Goal: Transaction & Acquisition: Purchase product/service

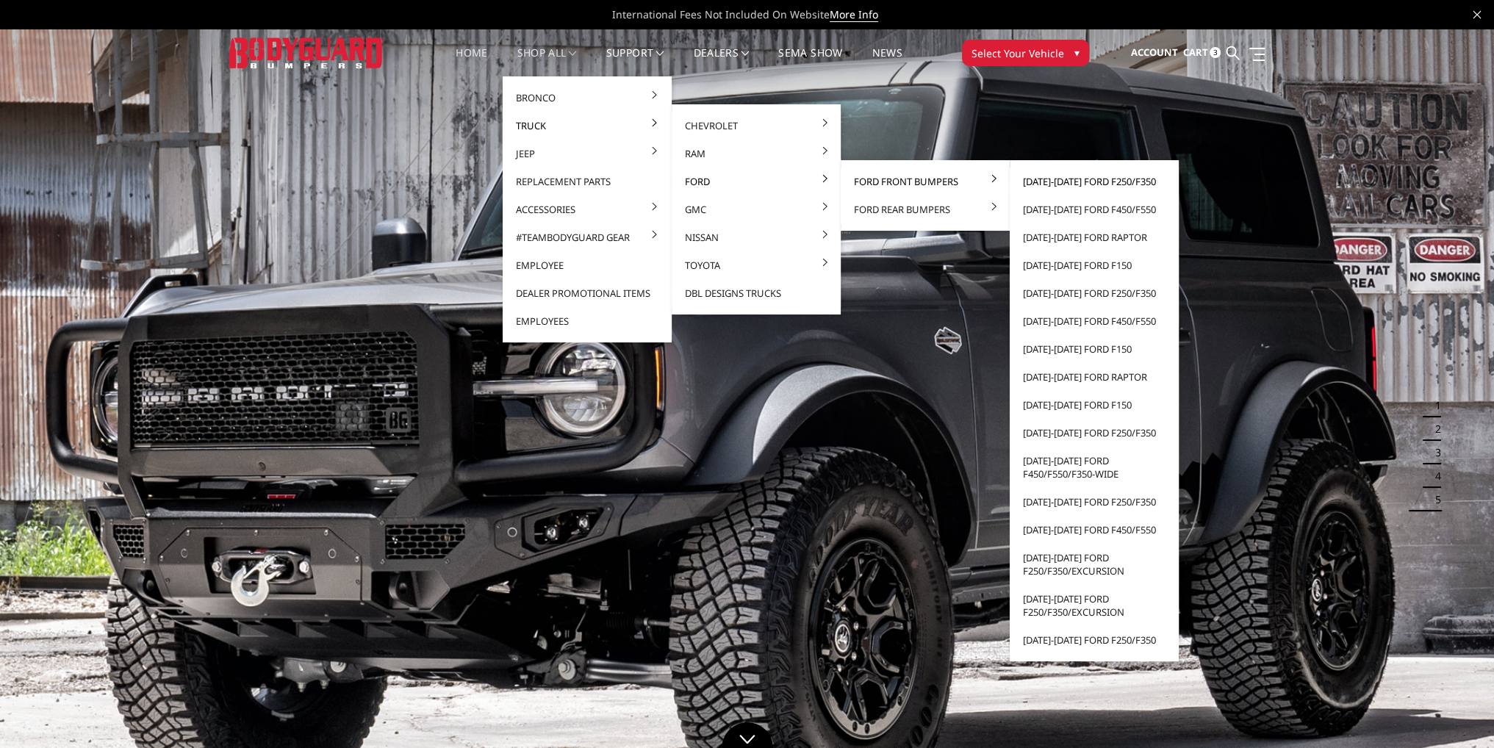
click at [1064, 182] on link "[DATE]-[DATE] Ford F250/F350" at bounding box center [1094, 182] width 157 height 28
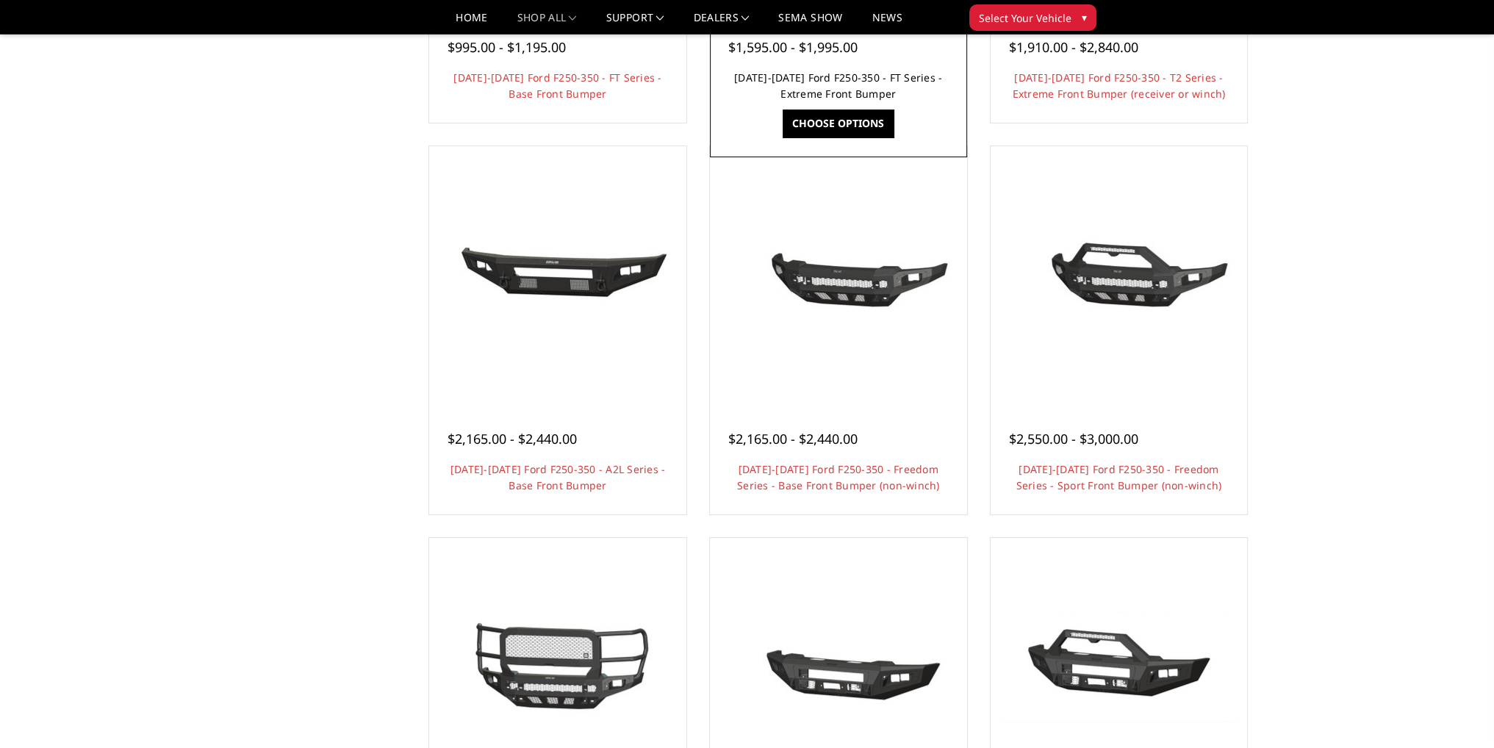
scroll to position [220, 0]
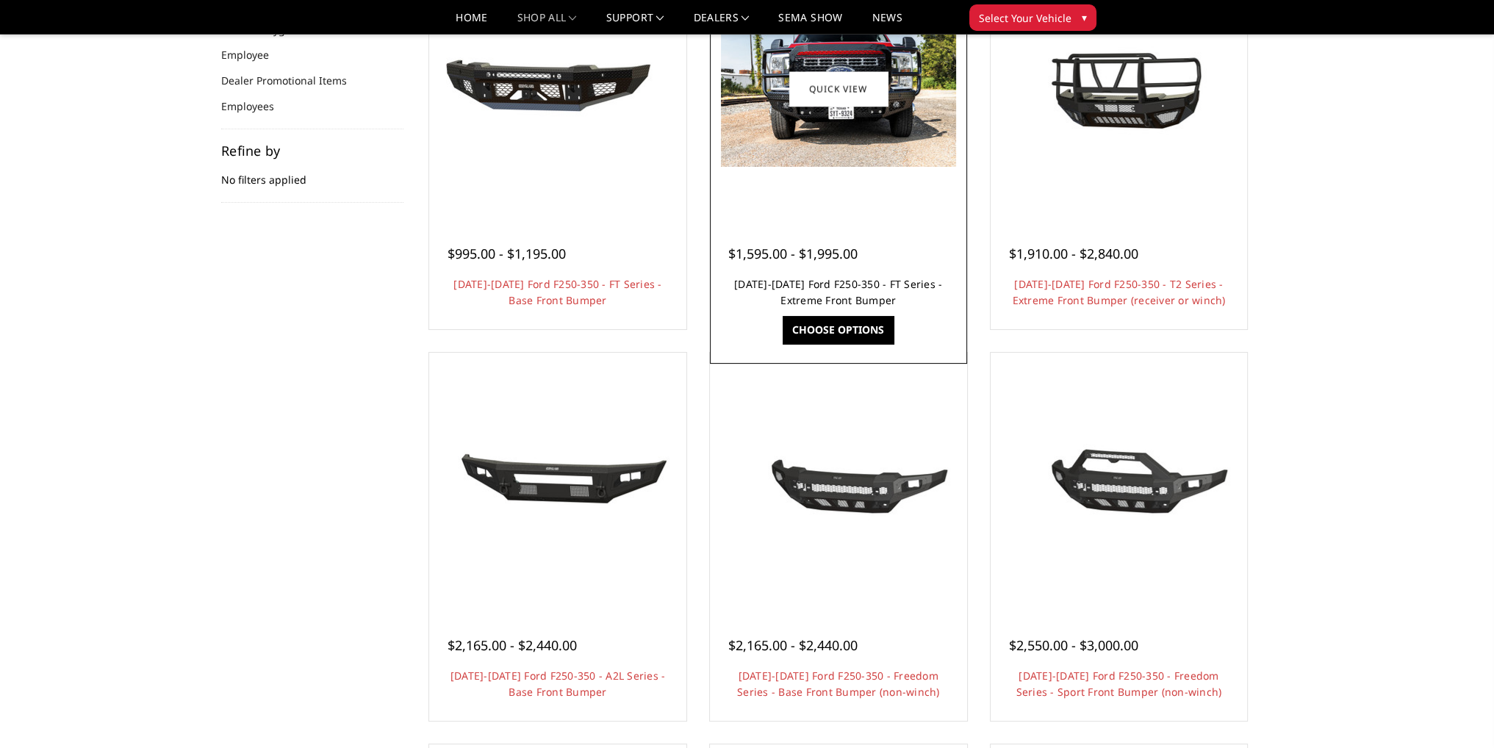
click at [846, 285] on link "2023-2025 Ford F250-350 - FT Series - Extreme Front Bumper" at bounding box center [838, 292] width 208 height 30
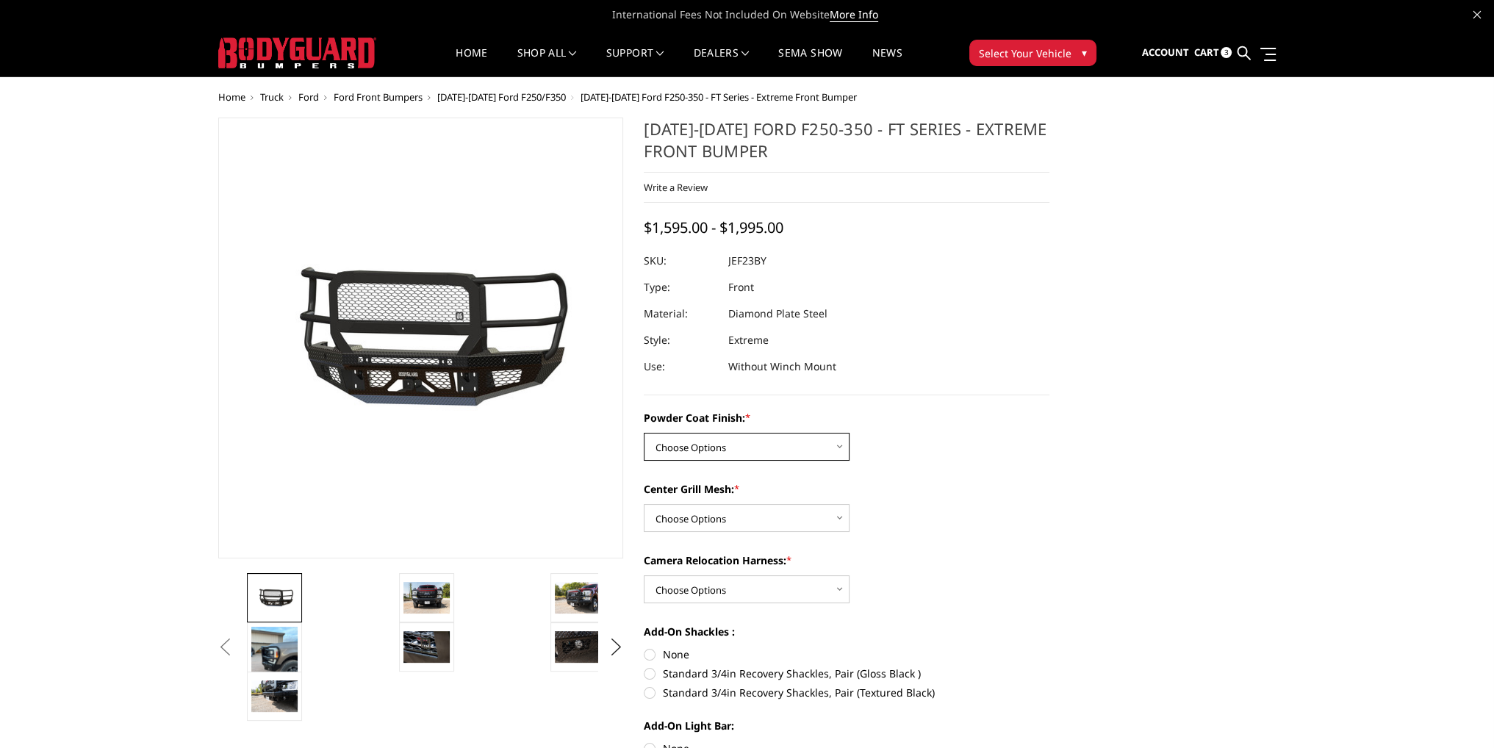
drag, startPoint x: 733, startPoint y: 445, endPoint x: 732, endPoint y: 459, distance: 14.7
click at [733, 445] on select "Choose Options Bare Metal Gloss Black Powder Coat Textured Black Powder Coat" at bounding box center [747, 447] width 206 height 28
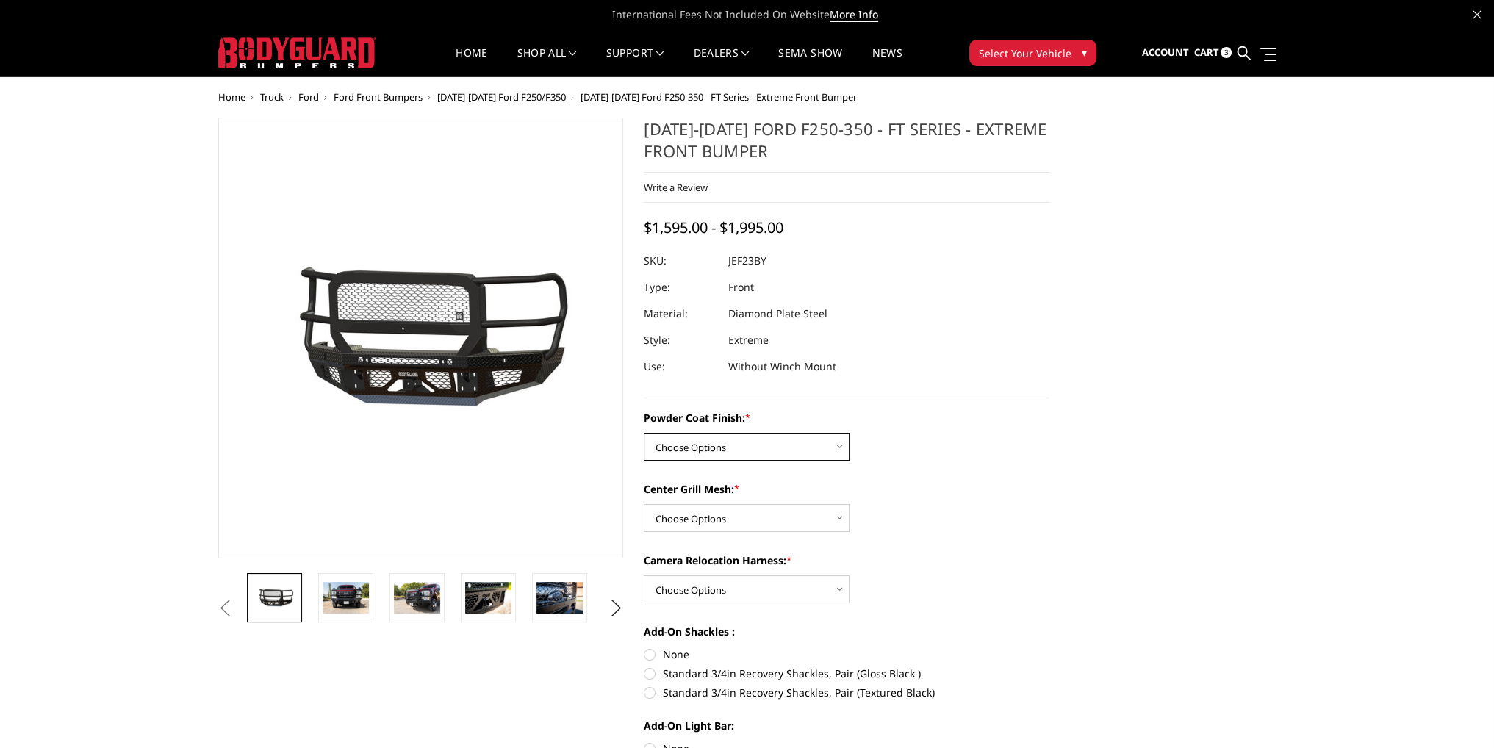
select select "3264"
click at [644, 433] on select "Choose Options Bare Metal Gloss Black Powder Coat Textured Black Powder Coat" at bounding box center [747, 447] width 206 height 28
drag, startPoint x: 711, startPoint y: 522, endPoint x: 711, endPoint y: 530, distance: 8.1
click at [711, 522] on select "Choose Options WITH Expanded Metal in Center Grill WITHOUT Expanded Metal in Ce…" at bounding box center [747, 518] width 206 height 28
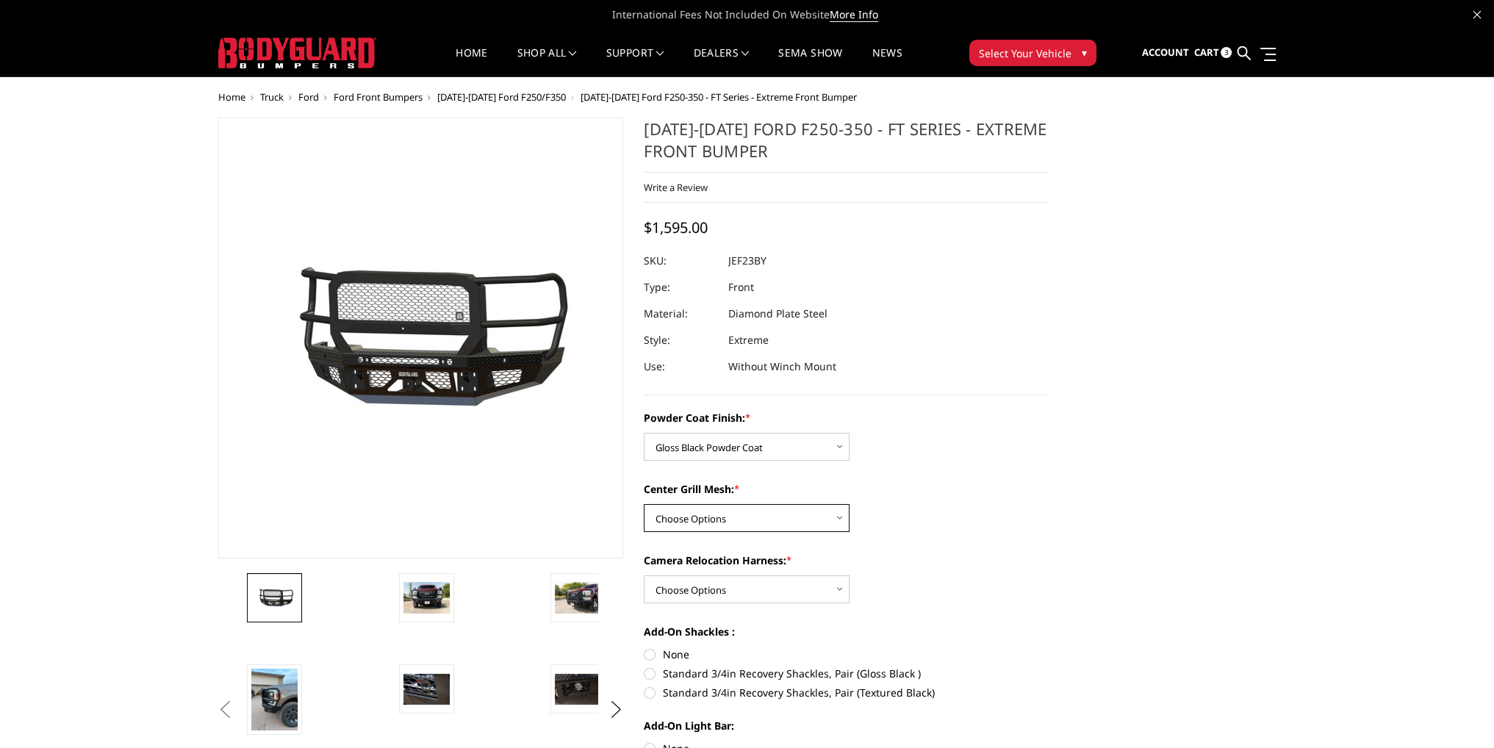
select select "3266"
click at [644, 504] on select "Choose Options WITH Expanded Metal in Center Grill WITHOUT Expanded Metal in Ce…" at bounding box center [747, 518] width 206 height 28
click at [715, 586] on select "Choose Options WITH Camera Relocation Harness WITHOUT Camera Relocation Harness" at bounding box center [747, 589] width 206 height 28
select select "3268"
click at [644, 575] on select "Choose Options WITH Camera Relocation Harness WITHOUT Camera Relocation Harness" at bounding box center [747, 589] width 206 height 28
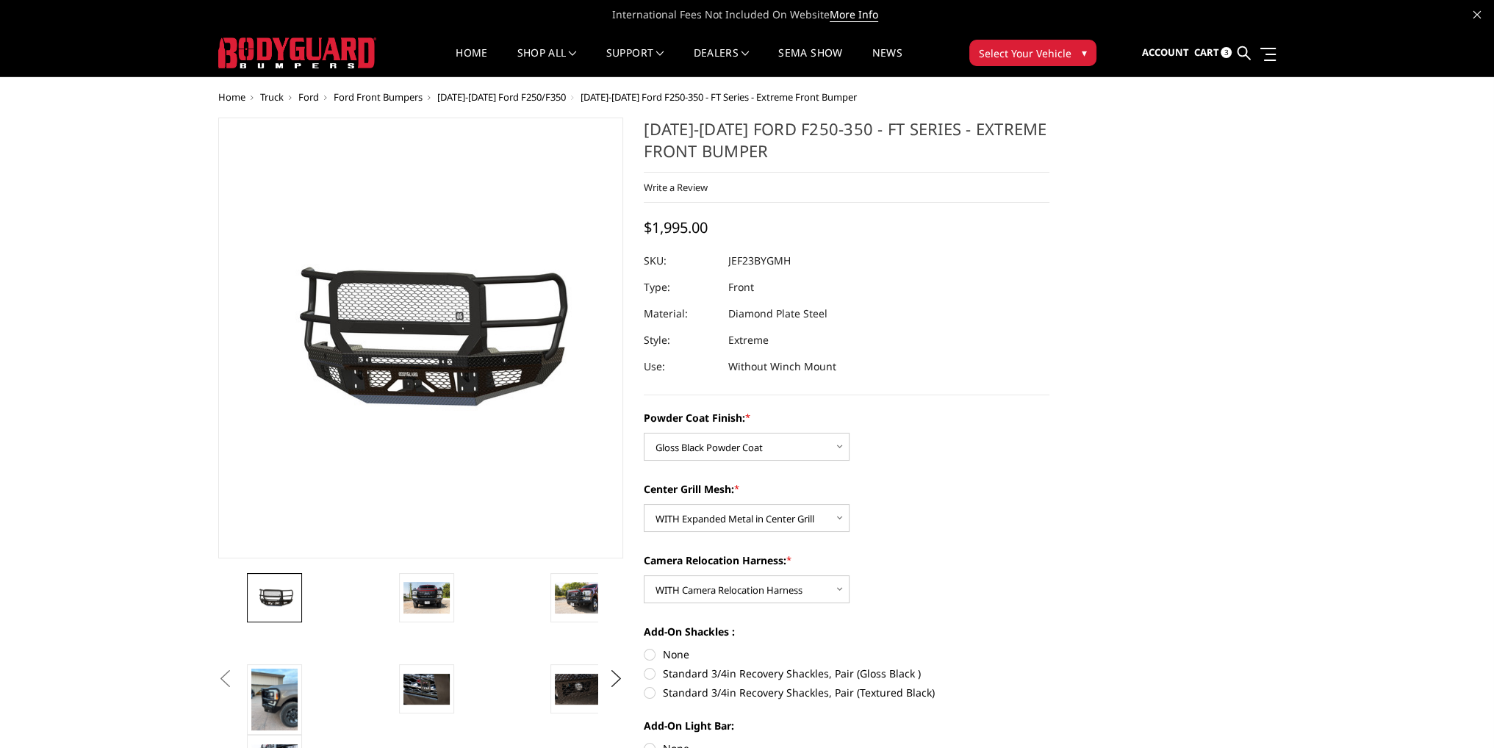
click at [467, 97] on span "[DATE]-[DATE] Ford F250/F350" at bounding box center [501, 96] width 129 height 13
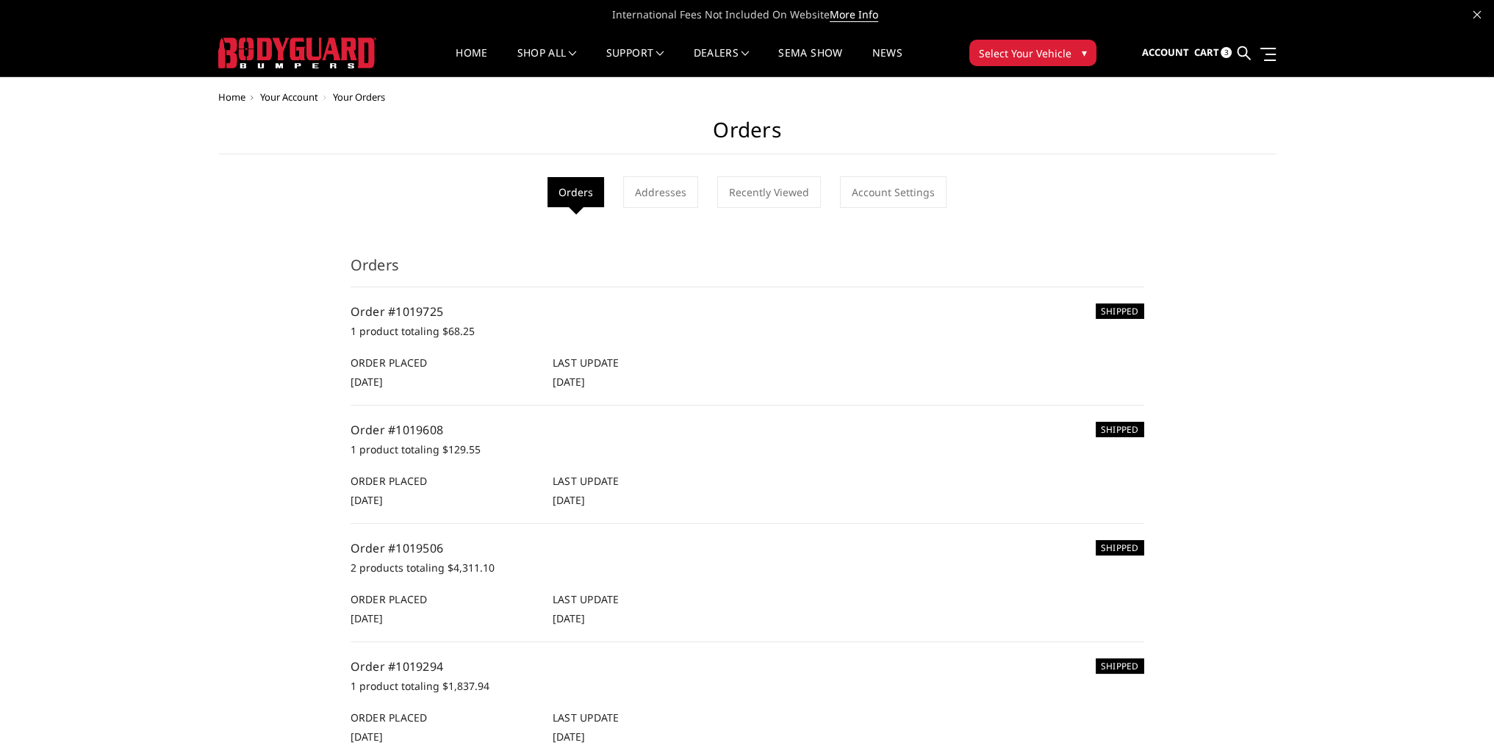
click at [1215, 52] on span "Cart" at bounding box center [1205, 52] width 25 height 13
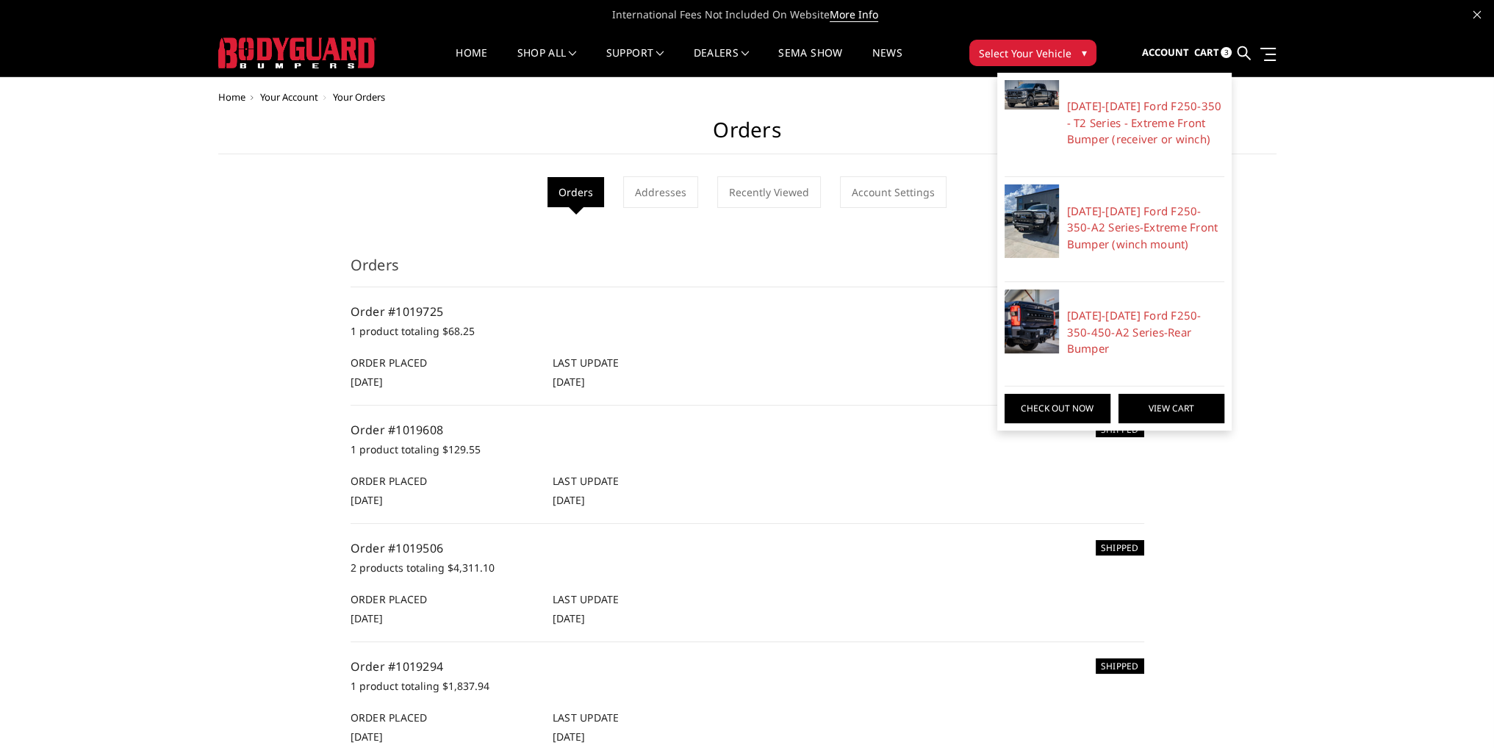
click at [1159, 394] on link "View Cart" at bounding box center [1171, 408] width 106 height 29
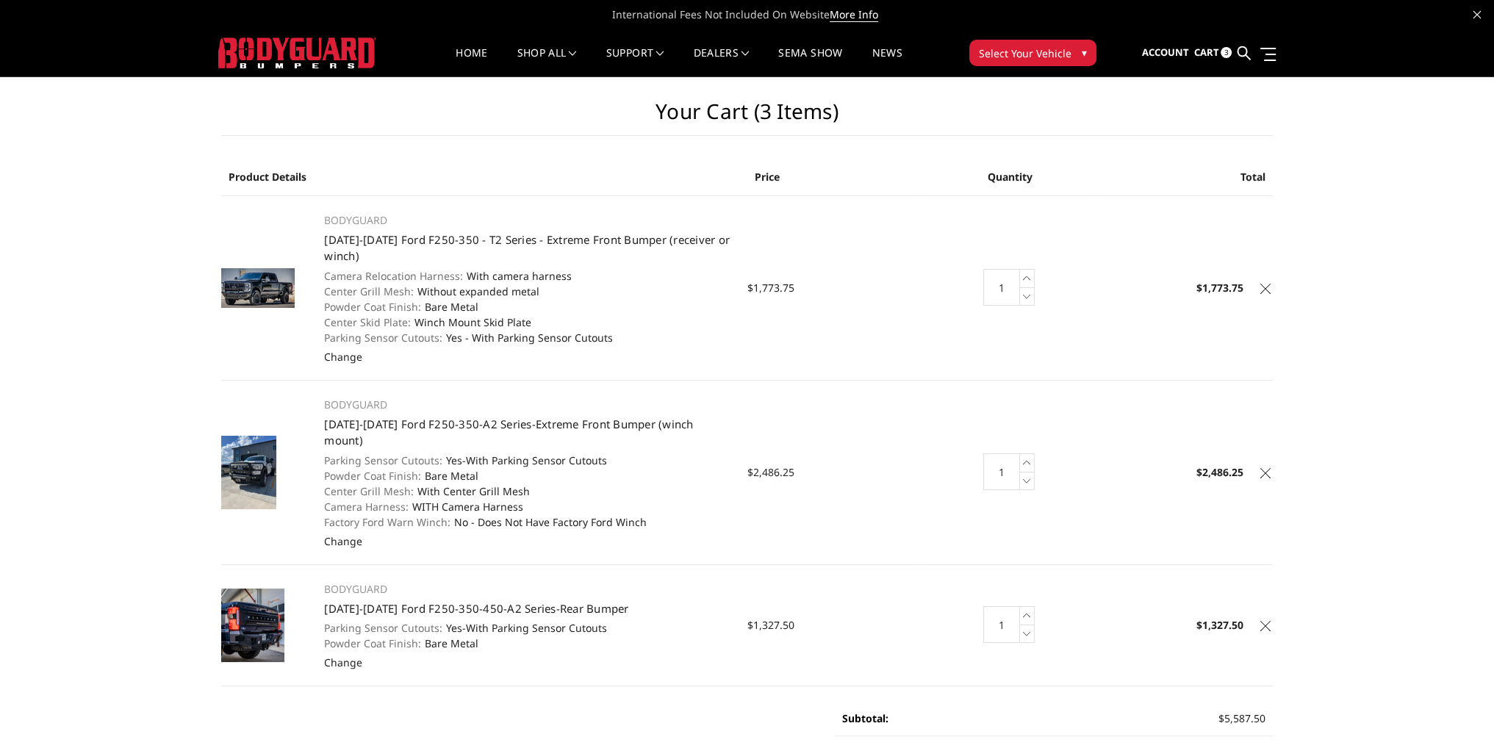
click at [1262, 289] on icon at bounding box center [1265, 289] width 10 height 10
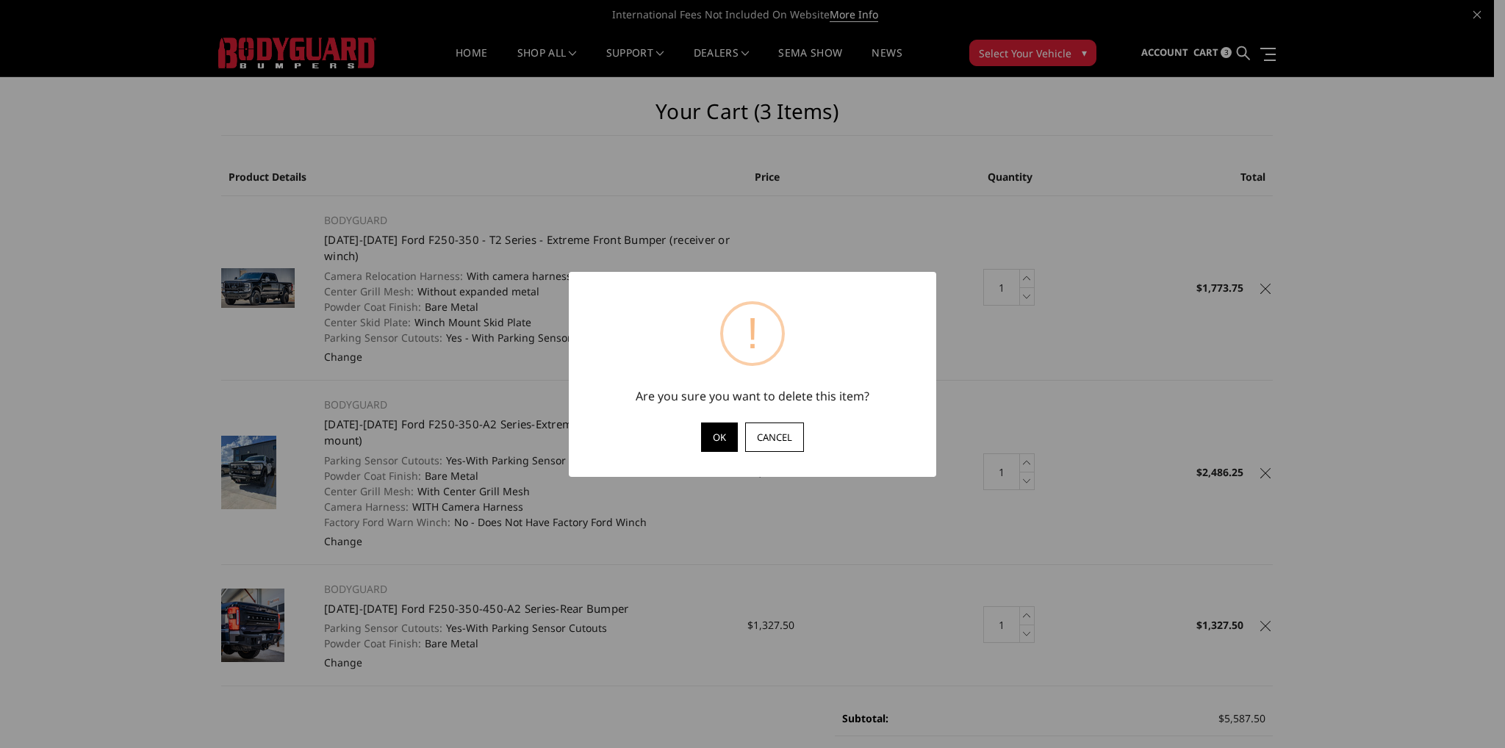
click at [722, 428] on button "OK" at bounding box center [719, 437] width 37 height 29
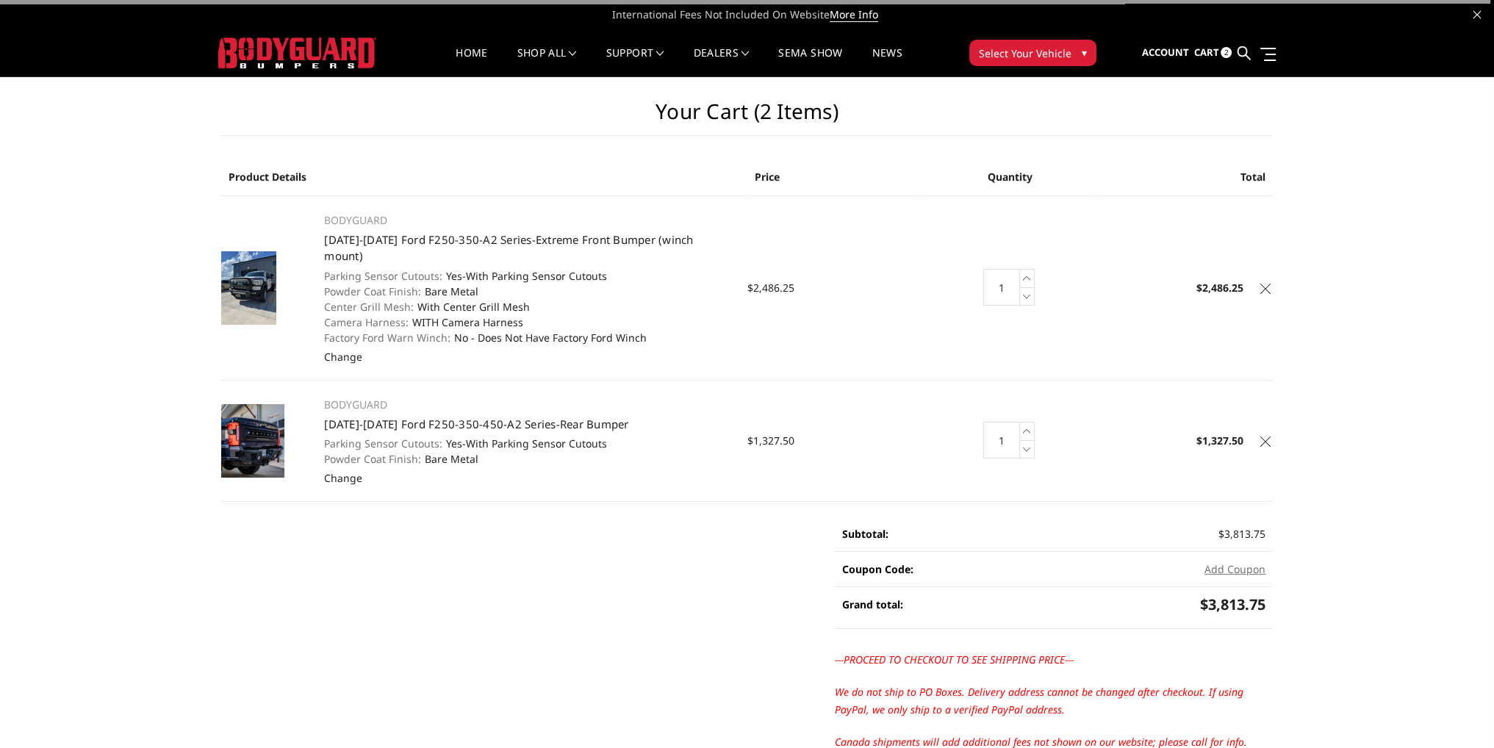
click at [1262, 284] on icon at bounding box center [1265, 289] width 10 height 10
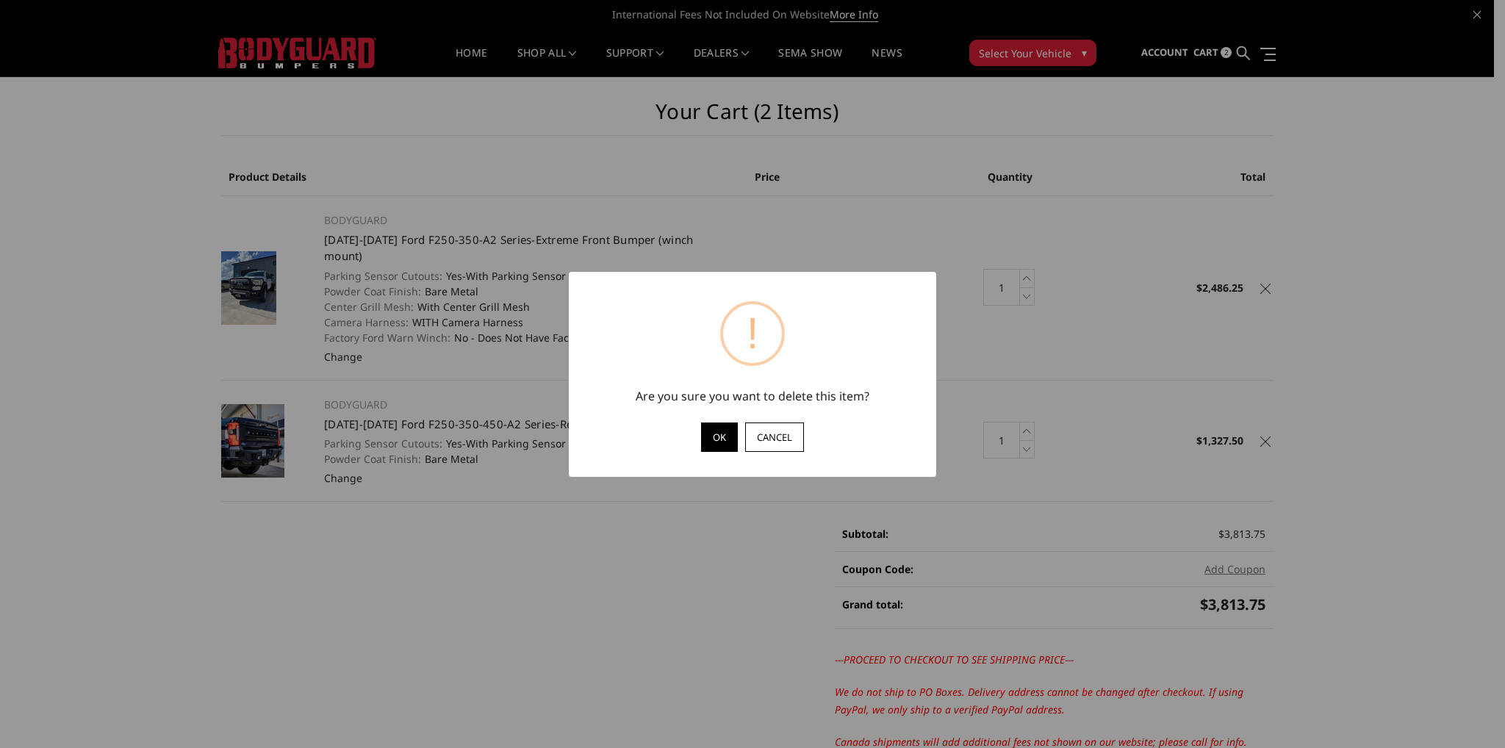
drag, startPoint x: 716, startPoint y: 438, endPoint x: 925, endPoint y: 364, distance: 221.3
click at [717, 438] on button "OK" at bounding box center [719, 437] width 37 height 29
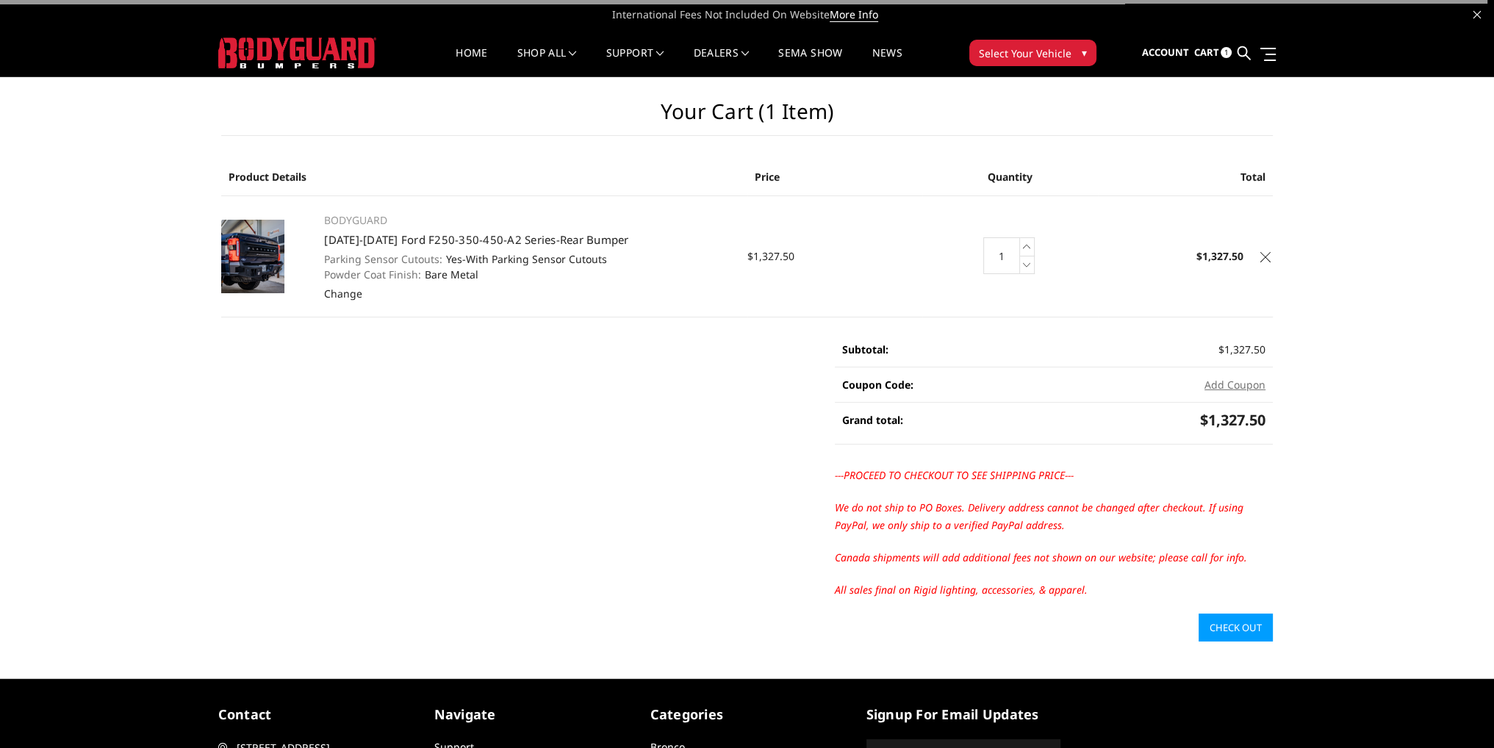
click at [1263, 256] on icon at bounding box center [1265, 257] width 10 height 10
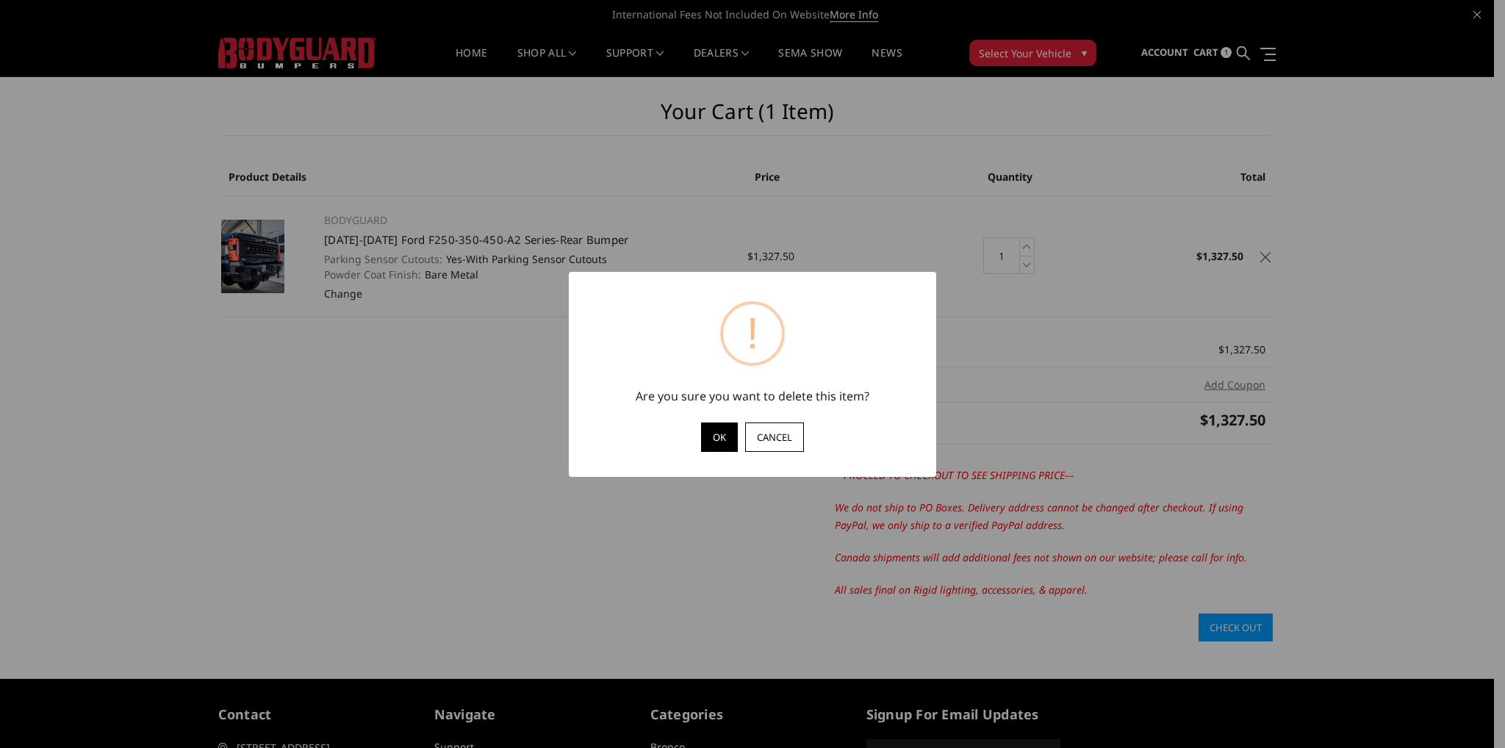
click at [717, 439] on button "OK" at bounding box center [719, 437] width 37 height 29
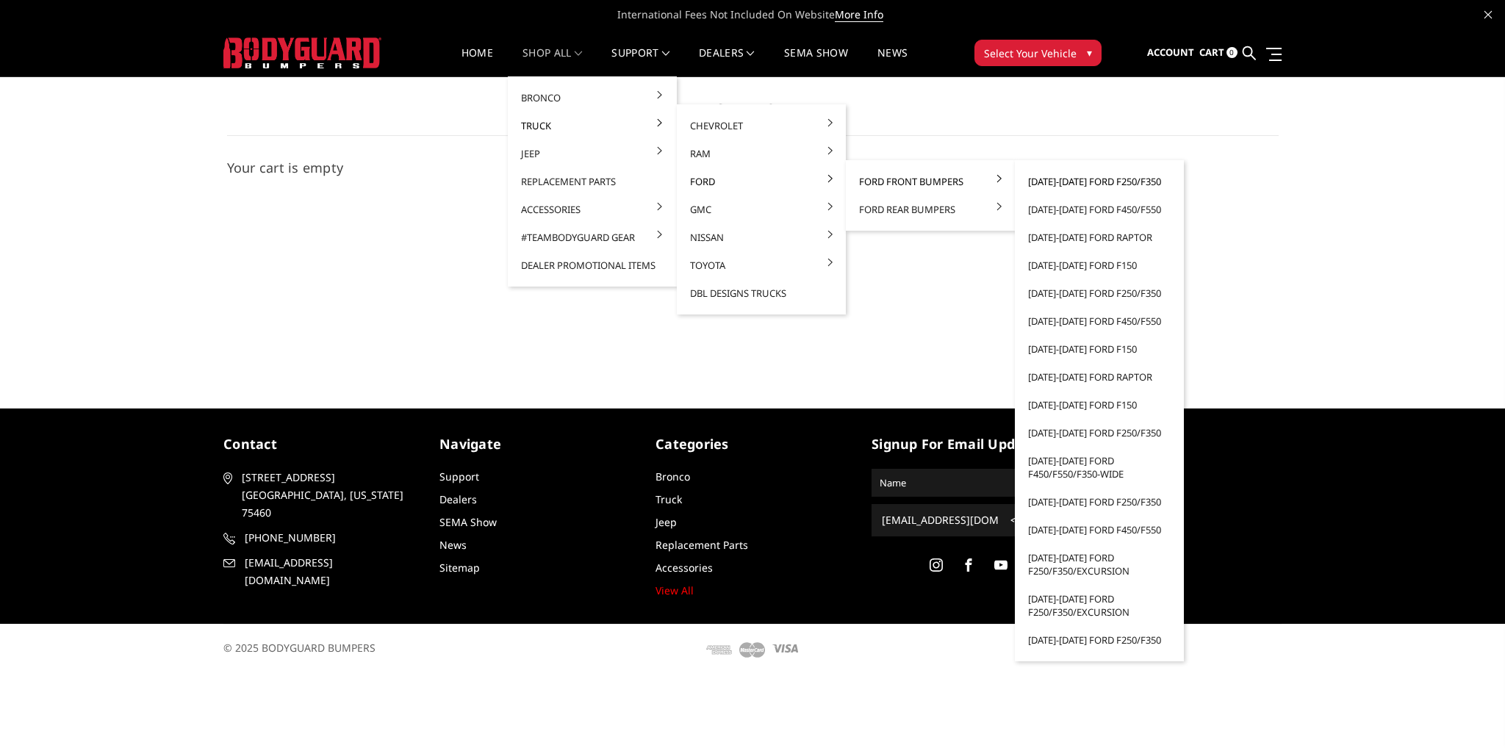
click at [1057, 181] on link "[DATE]-[DATE] Ford F250/F350" at bounding box center [1099, 182] width 157 height 28
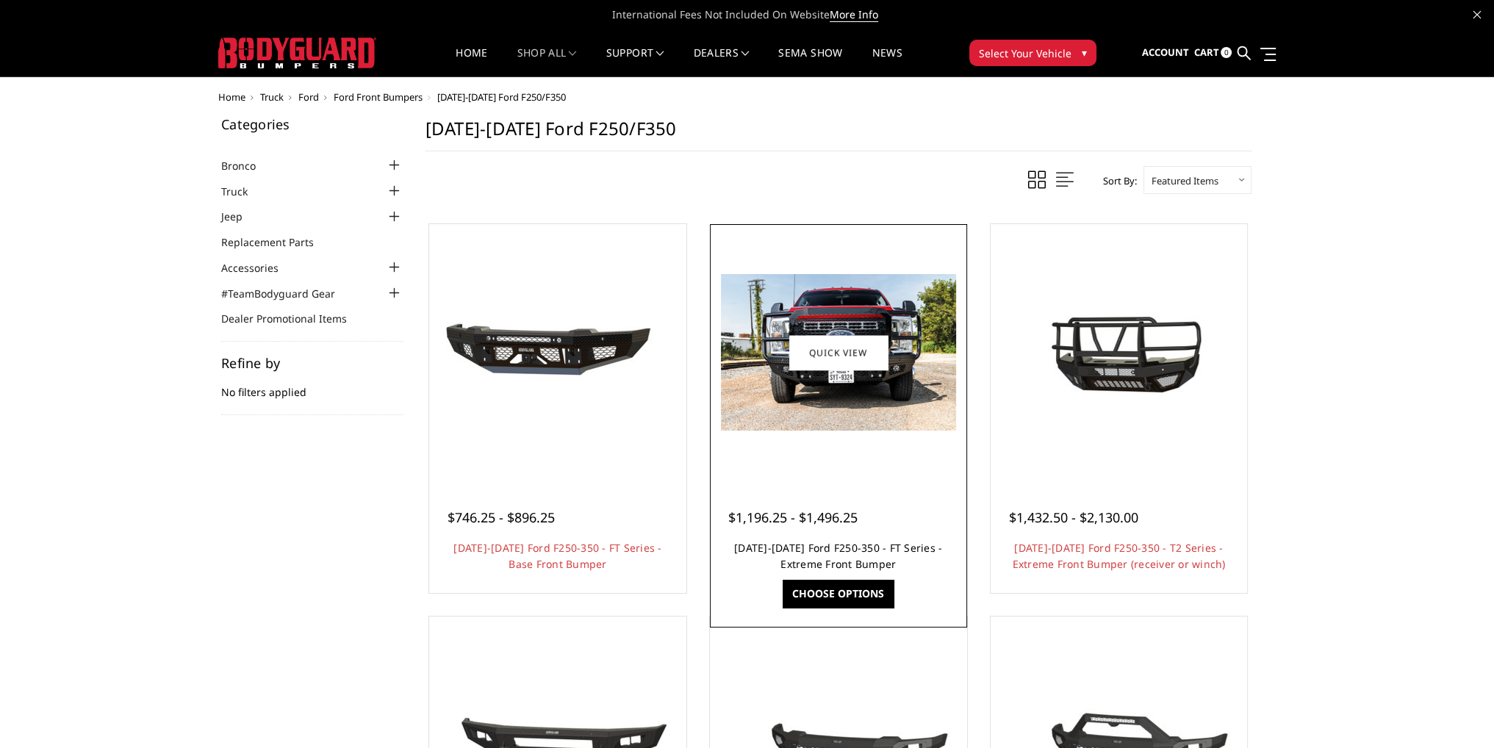
click at [848, 553] on link "[DATE]-[DATE] Ford F250-350 - FT Series - Extreme Front Bumper" at bounding box center [838, 556] width 208 height 30
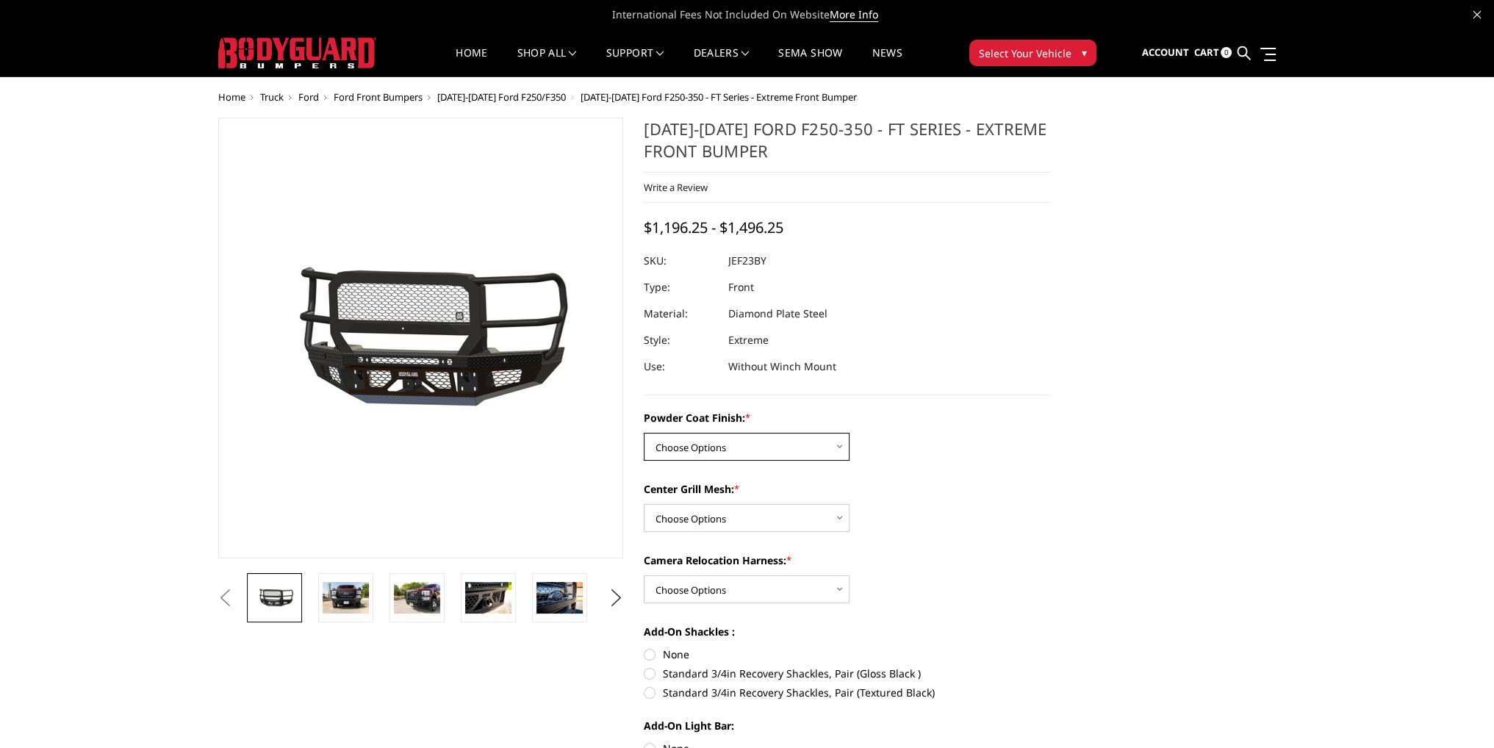
click at [730, 459] on select "Choose Options Bare Metal Gloss Black Powder Coat Textured Black Powder Coat" at bounding box center [747, 447] width 206 height 28
select select "3264"
click at [644, 433] on select "Choose Options Bare Metal Gloss Black Powder Coat Textured Black Powder Coat" at bounding box center [747, 447] width 206 height 28
click at [694, 524] on select "Choose Options WITH Expanded Metal in Center Grill WITHOUT Expanded Metal in Ce…" at bounding box center [747, 518] width 206 height 28
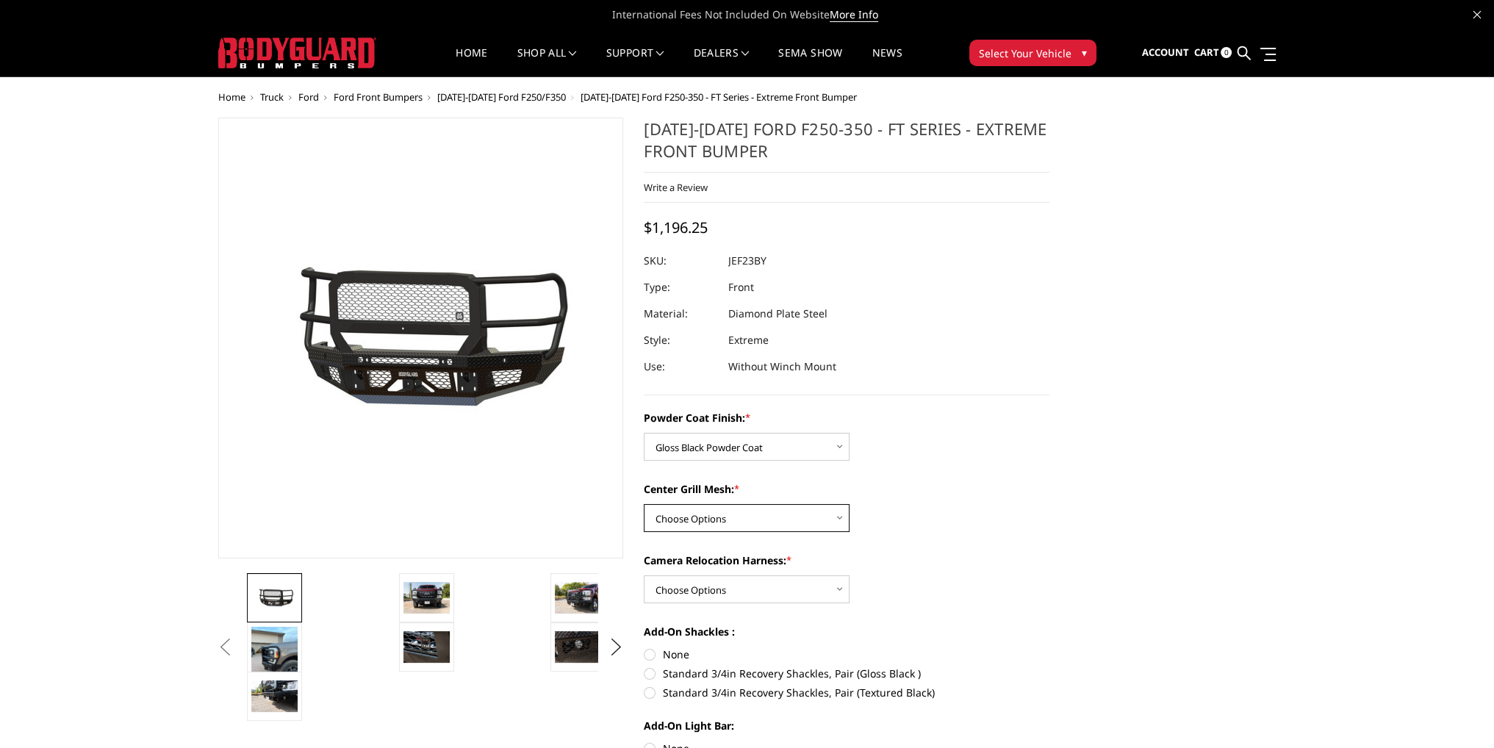
select select "3266"
click at [644, 504] on select "Choose Options WITH Expanded Metal in Center Grill WITHOUT Expanded Metal in Ce…" at bounding box center [747, 518] width 206 height 28
click at [703, 596] on select "Choose Options WITH Camera Relocation Harness WITHOUT Camera Relocation Harness" at bounding box center [747, 589] width 206 height 28
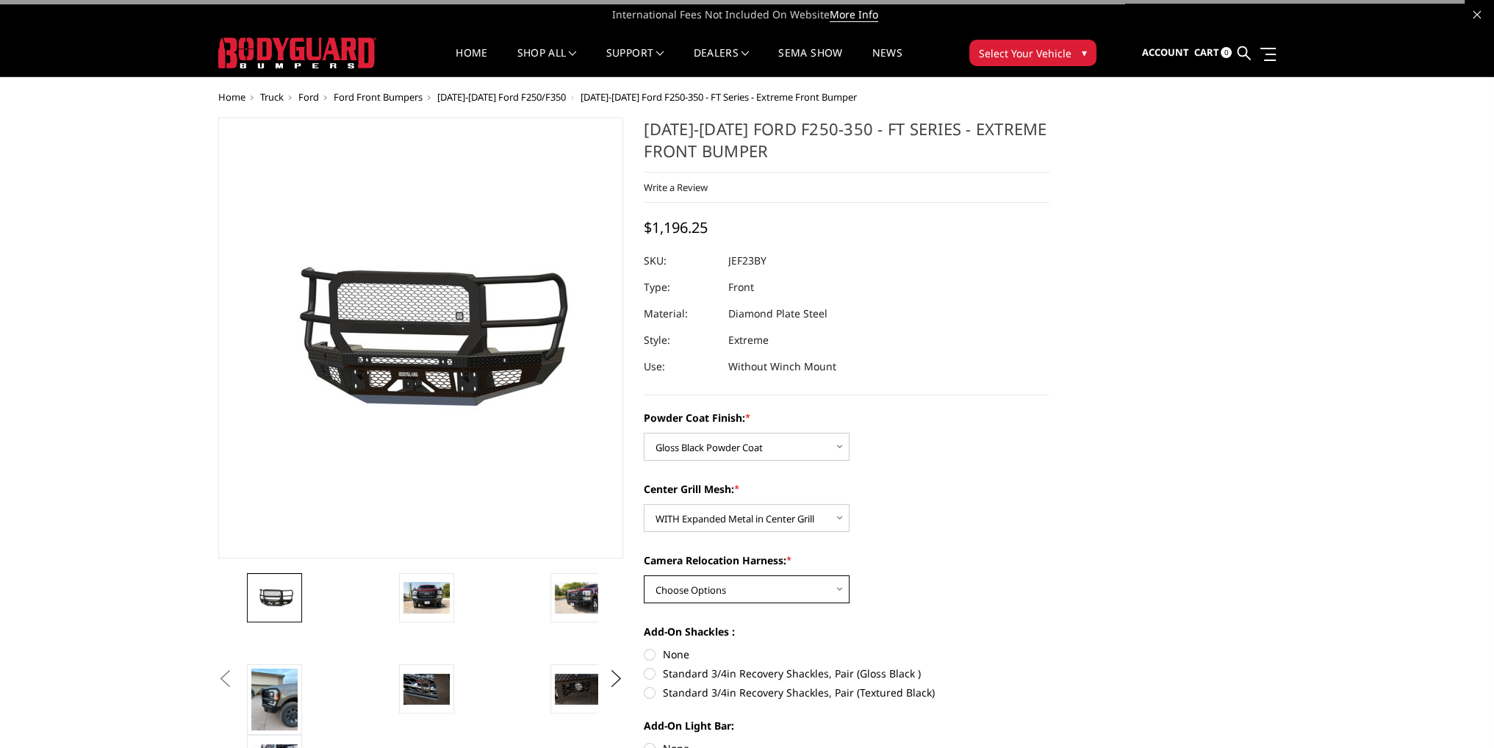
select select "3268"
click at [644, 575] on select "Choose Options WITH Camera Relocation Harness WITHOUT Camera Relocation Harness" at bounding box center [747, 589] width 206 height 28
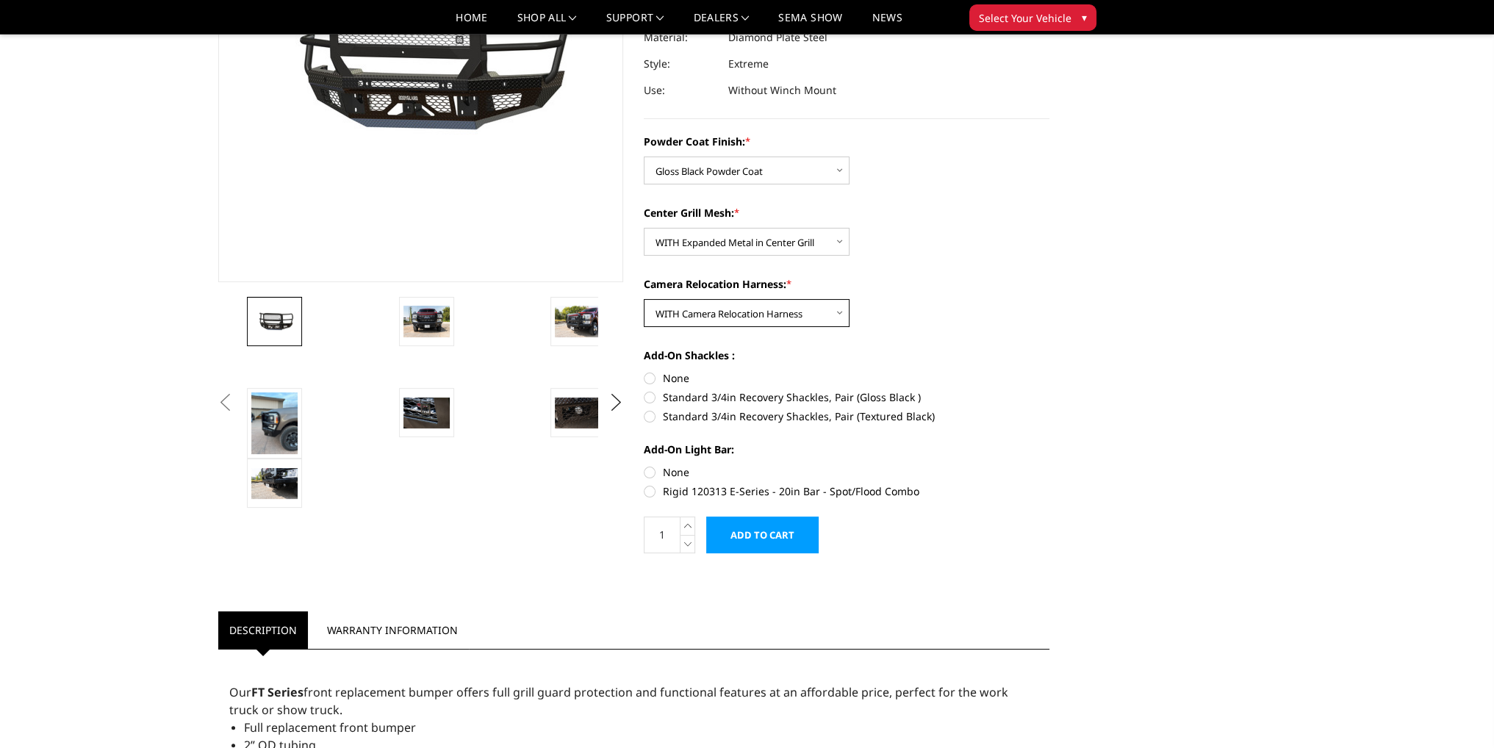
scroll to position [294, 0]
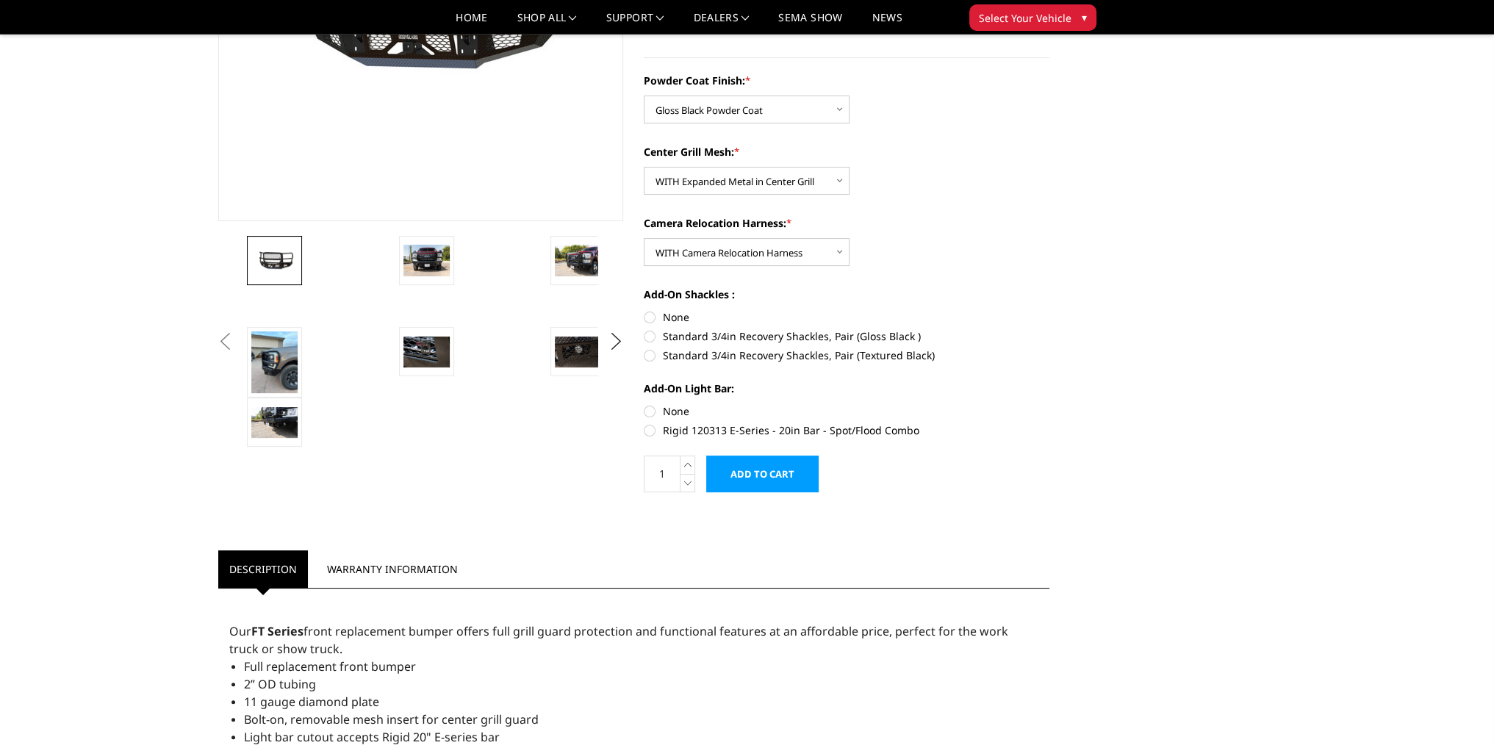
click at [771, 470] on input "Add to Cart" at bounding box center [762, 474] width 112 height 37
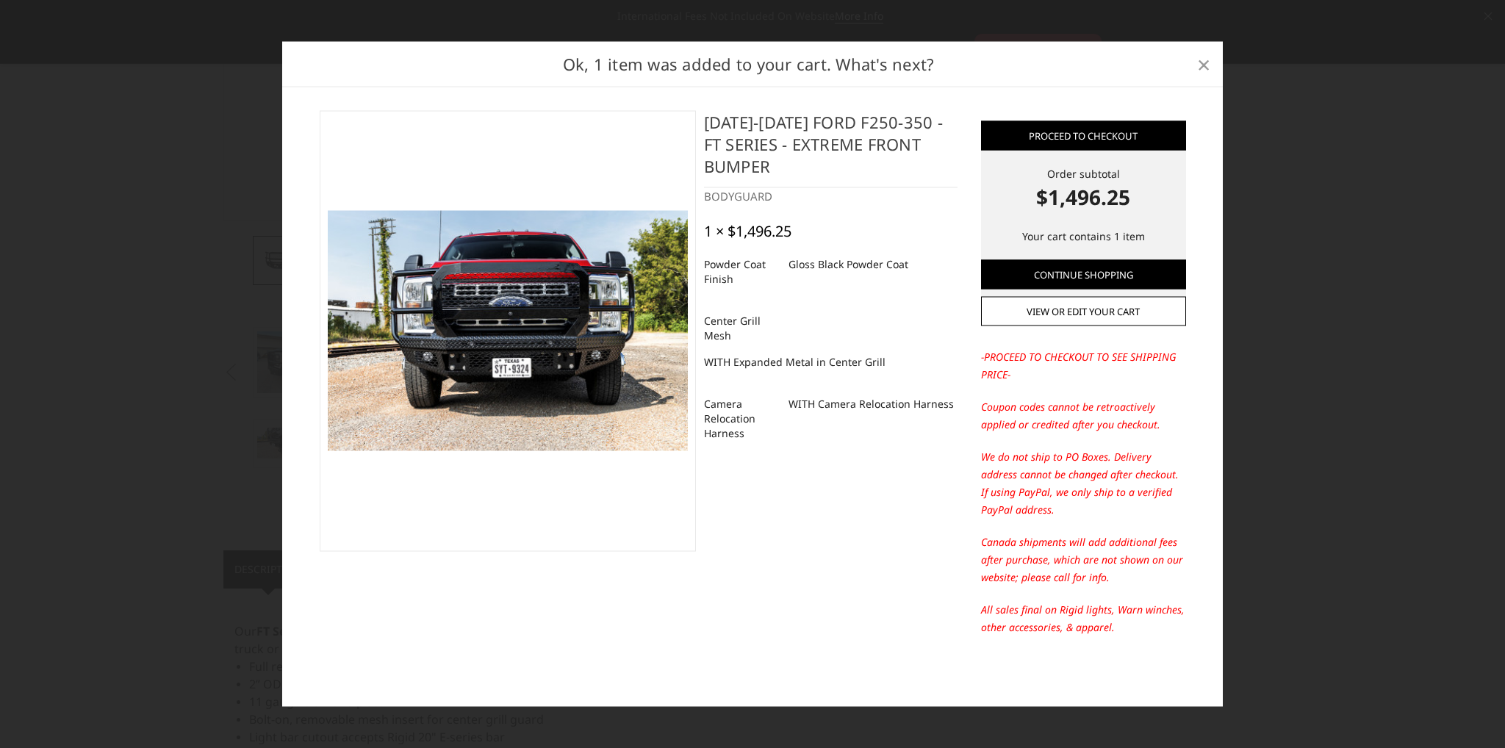
click at [1198, 56] on span "×" at bounding box center [1203, 64] width 13 height 32
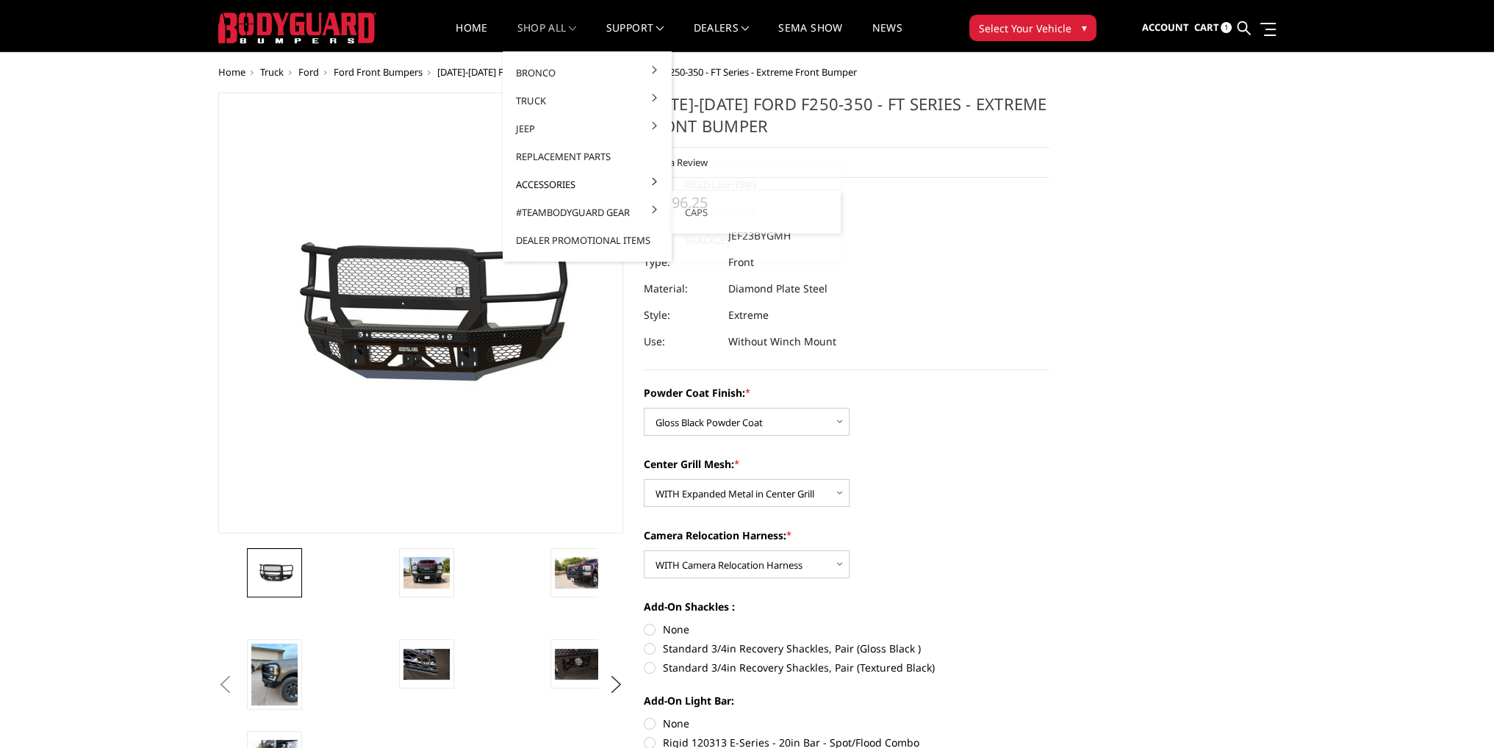
scroll to position [0, 0]
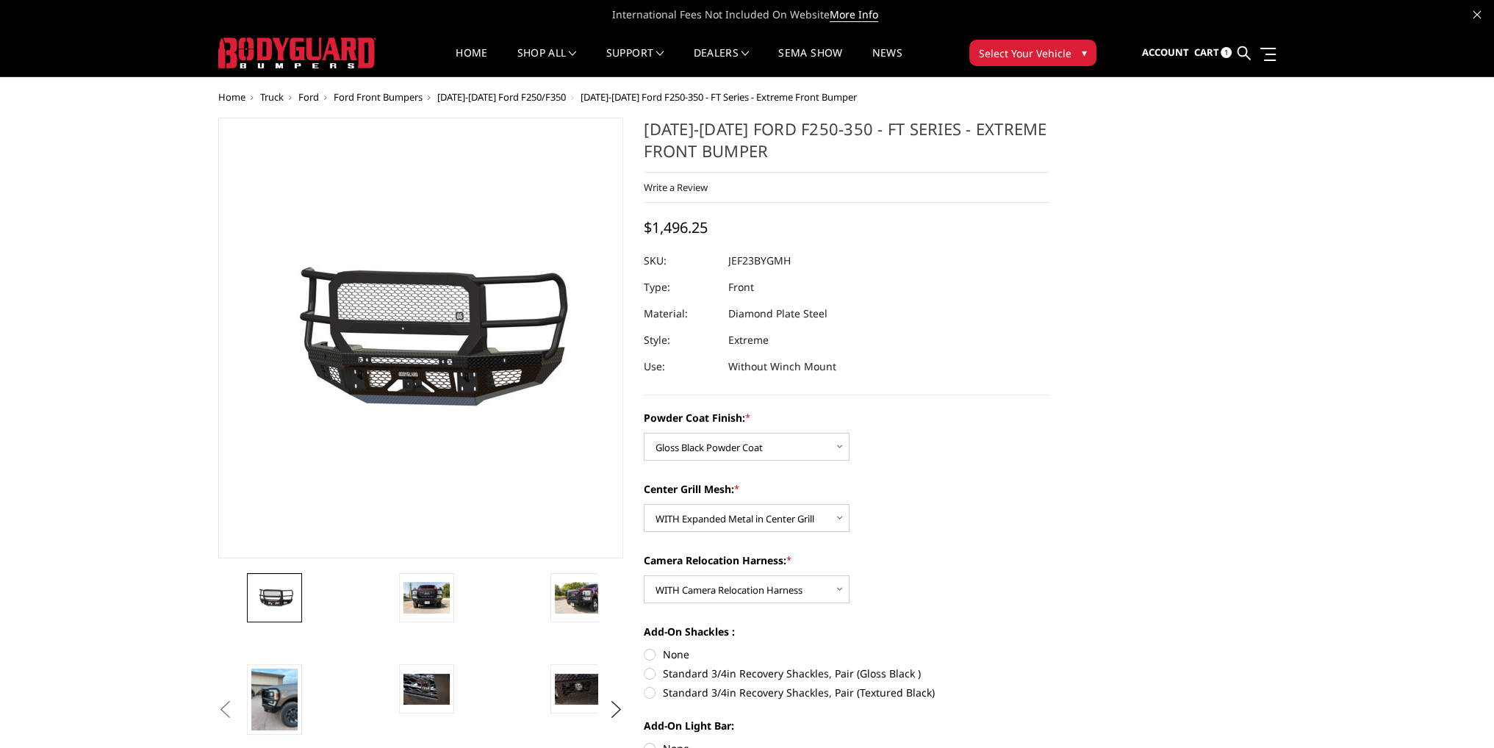
click at [535, 92] on span "2023-2025 Ford F250/F350" at bounding box center [501, 96] width 129 height 13
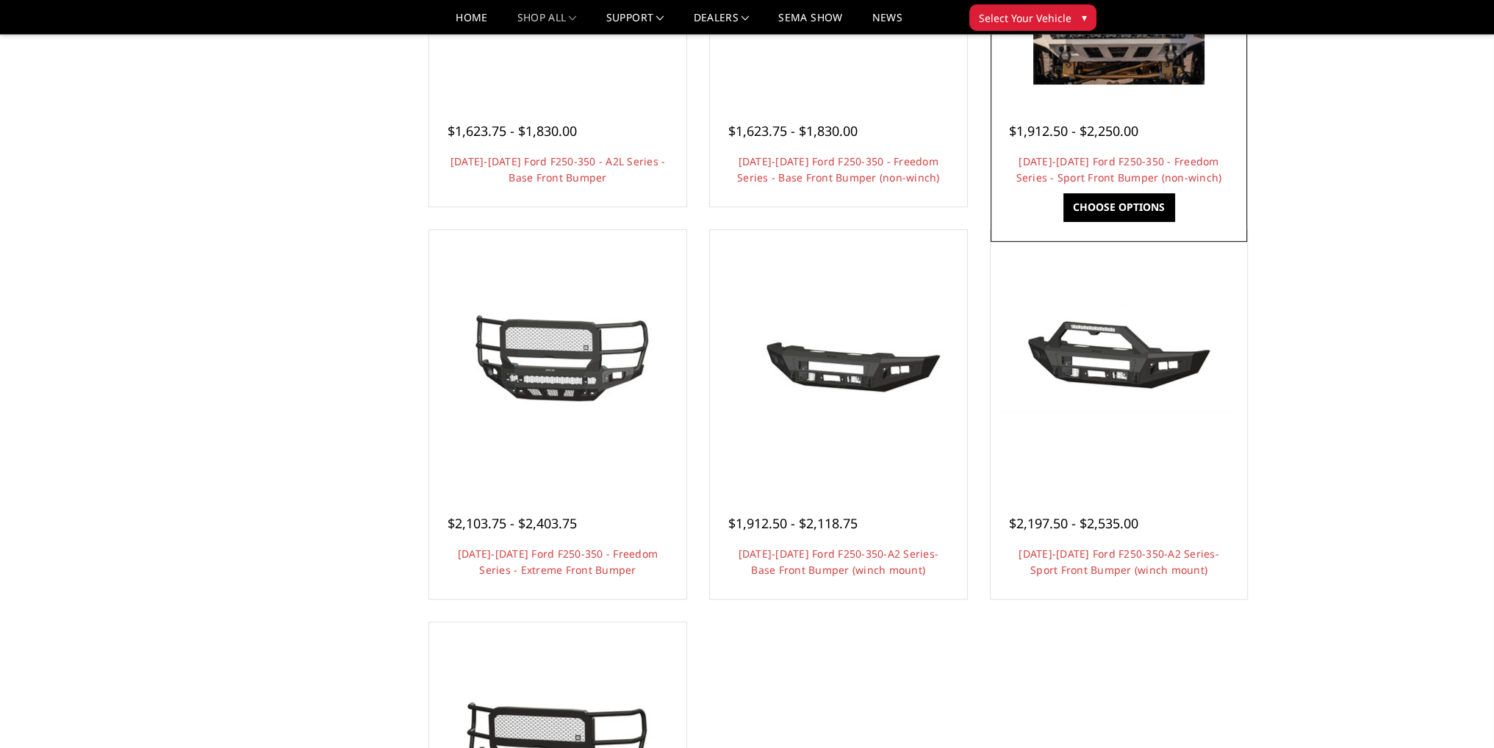
scroll to position [661, 0]
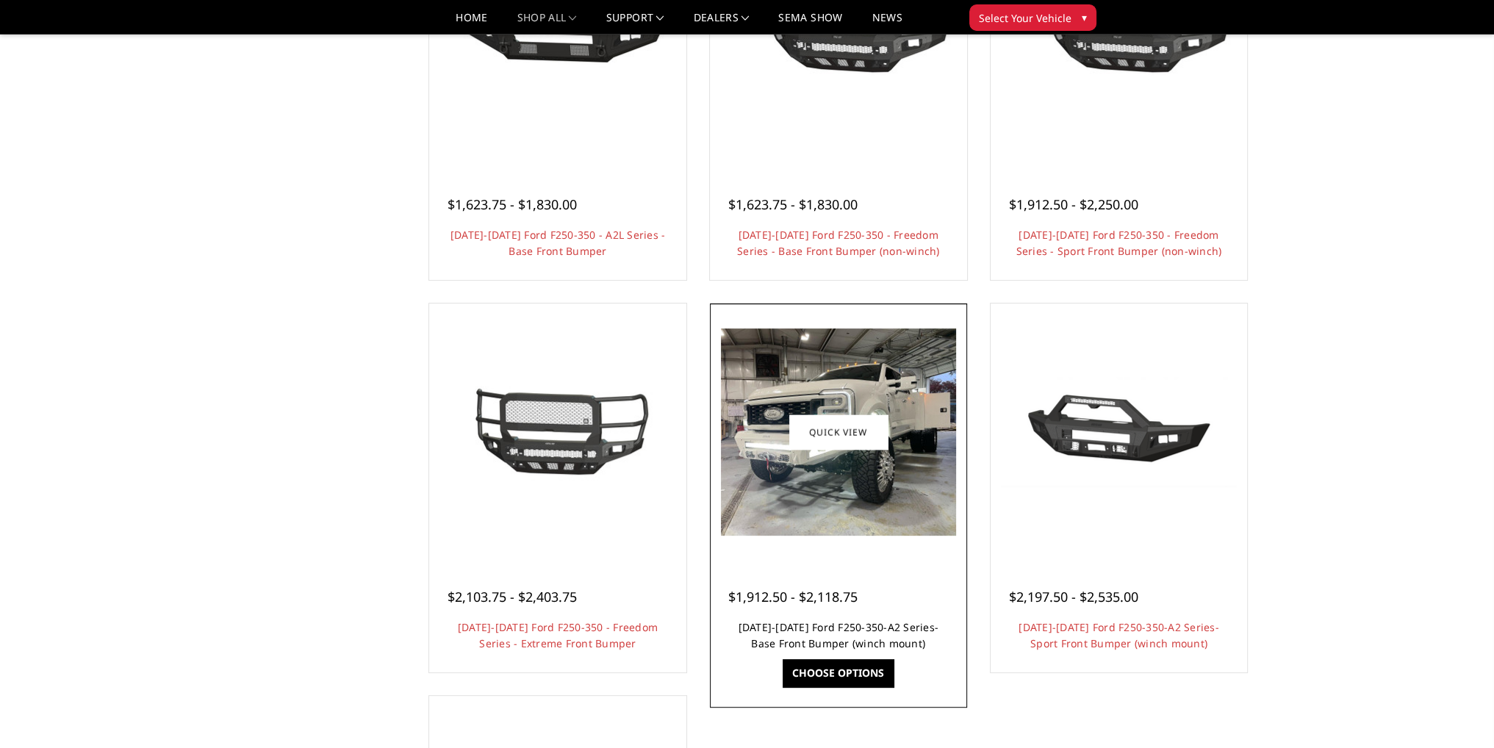
click at [874, 630] on link "2023-2025 Ford F250-350-A2 Series-Base Front Bumper (winch mount)" at bounding box center [838, 635] width 201 height 30
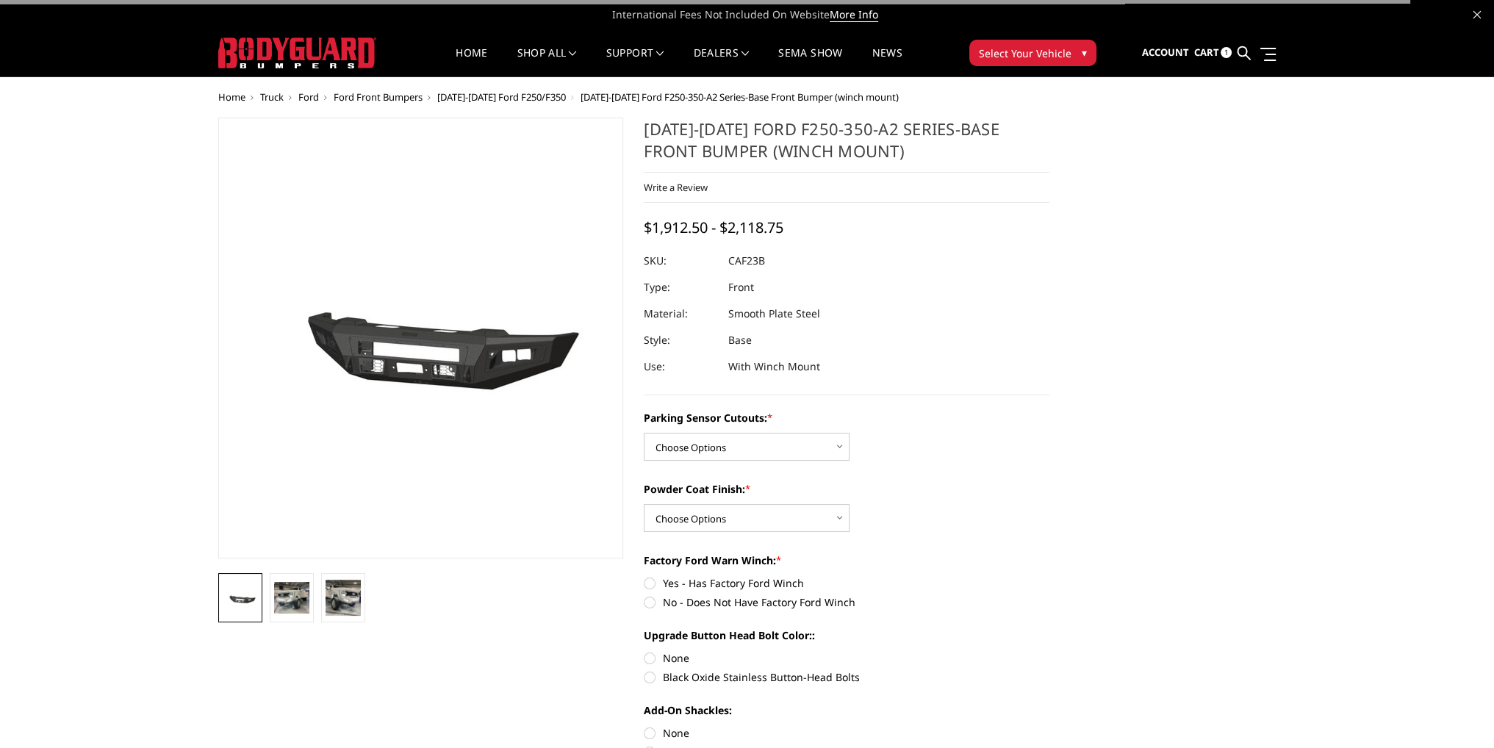
drag, startPoint x: 710, startPoint y: 427, endPoint x: 703, endPoint y: 447, distance: 20.9
click at [708, 435] on div "Parking Sensor Cutouts: * Choose Options No-Without Parking Sensor Cutouts Yes-…" at bounding box center [847, 435] width 406 height 51
click at [700, 450] on select "Choose Options No-Without Parking Sensor Cutouts Yes-With Parking Sensor Cutouts" at bounding box center [747, 447] width 206 height 28
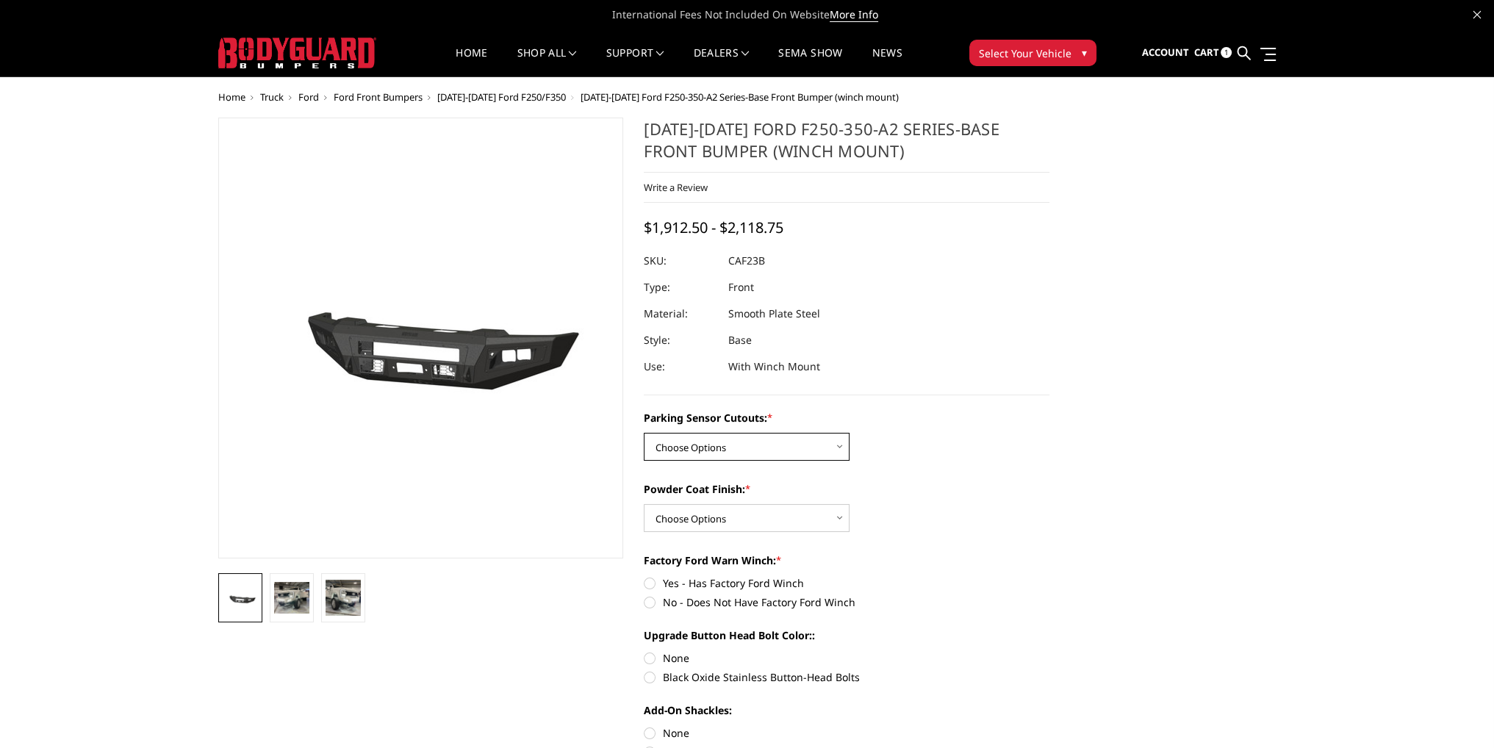
select select "2399"
click at [644, 433] on select "Choose Options No-Without Parking Sensor Cutouts Yes-With Parking Sensor Cutouts" at bounding box center [747, 447] width 206 height 28
click at [701, 521] on select "Choose Options Bare Metal Textured Black Powder Coat" at bounding box center [747, 518] width 206 height 28
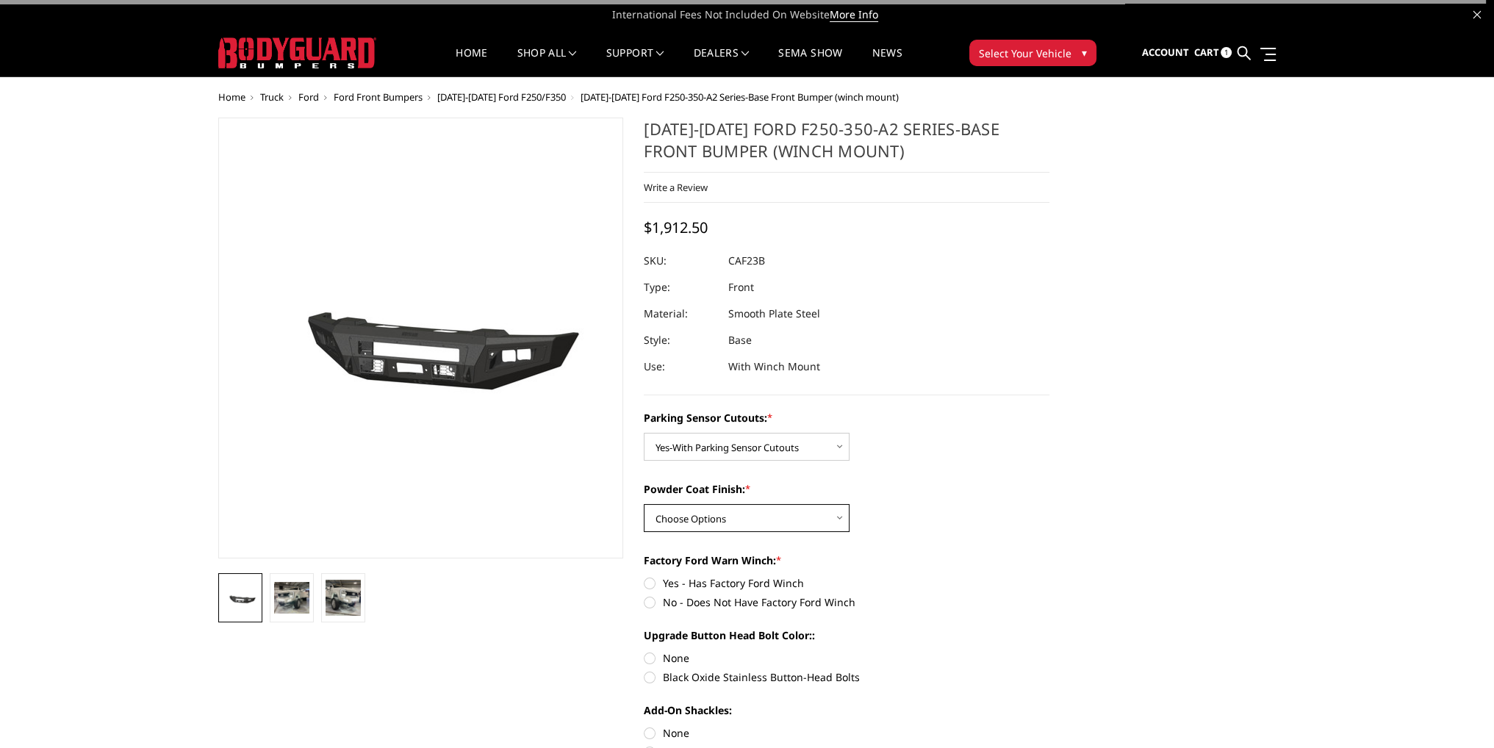
select select "2401"
click at [644, 504] on select "Choose Options Bare Metal Textured Black Powder Coat" at bounding box center [747, 518] width 206 height 28
click at [647, 603] on label "No - Does Not Have Factory Ford Winch" at bounding box center [847, 602] width 406 height 15
click at [1049, 576] on input "No - Does Not Have Factory Ford Winch" at bounding box center [1049, 575] width 1 height 1
radio input "true"
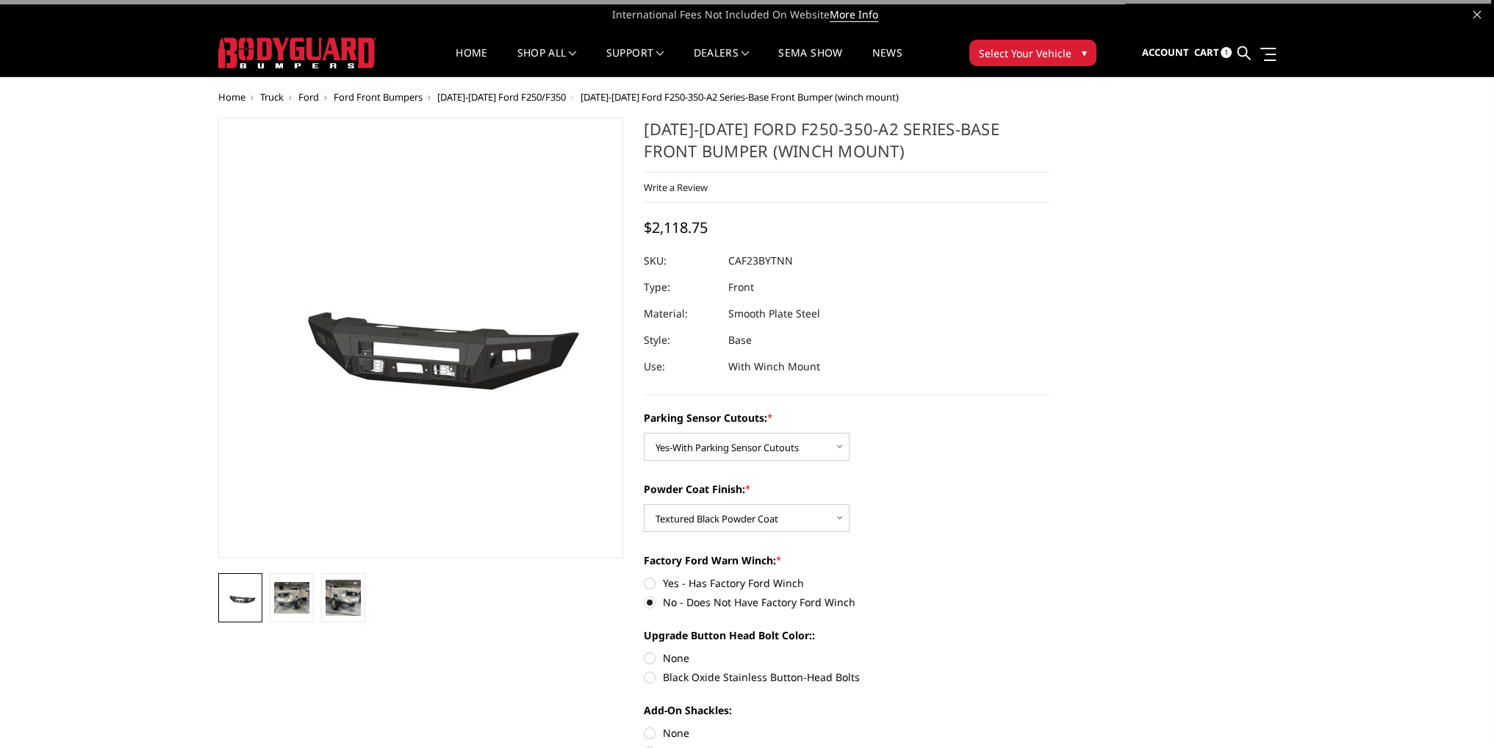
click at [650, 674] on label "Black Oxide Stainless Button-Head Bolts" at bounding box center [847, 676] width 406 height 15
click at [1049, 651] on input "Black Oxide Stainless Button-Head Bolts" at bounding box center [1049, 650] width 1 height 1
radio input "true"
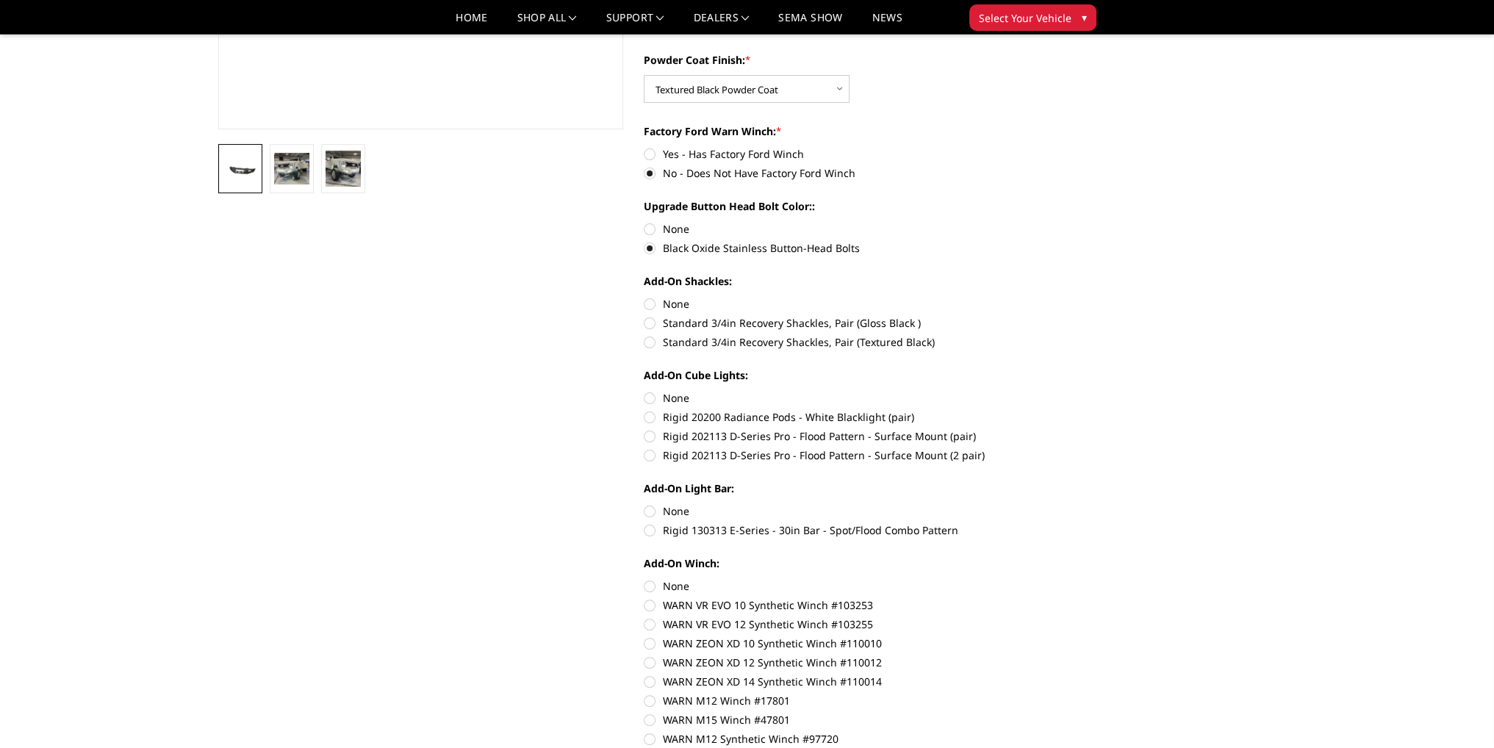
scroll to position [588, 0]
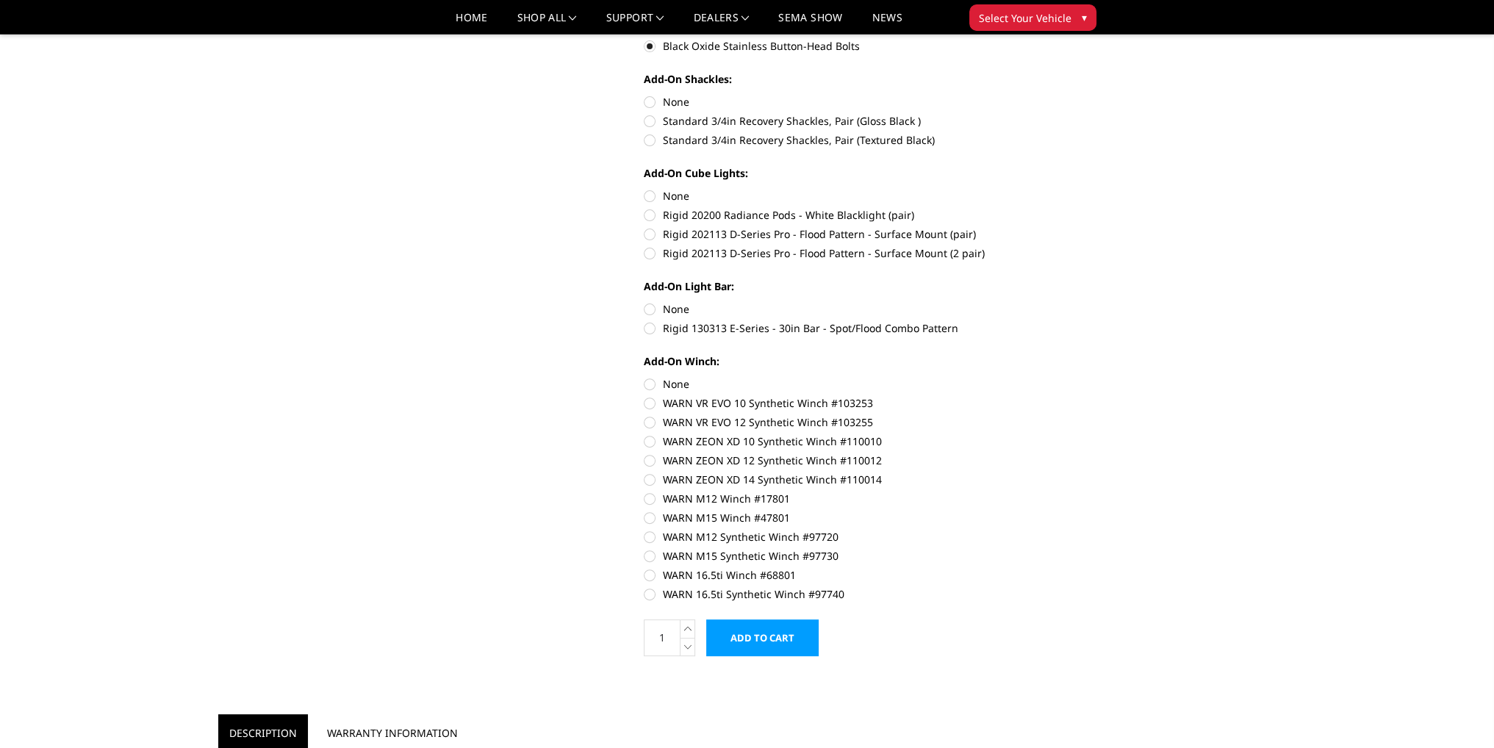
click at [753, 648] on input "Add to Cart" at bounding box center [762, 637] width 112 height 37
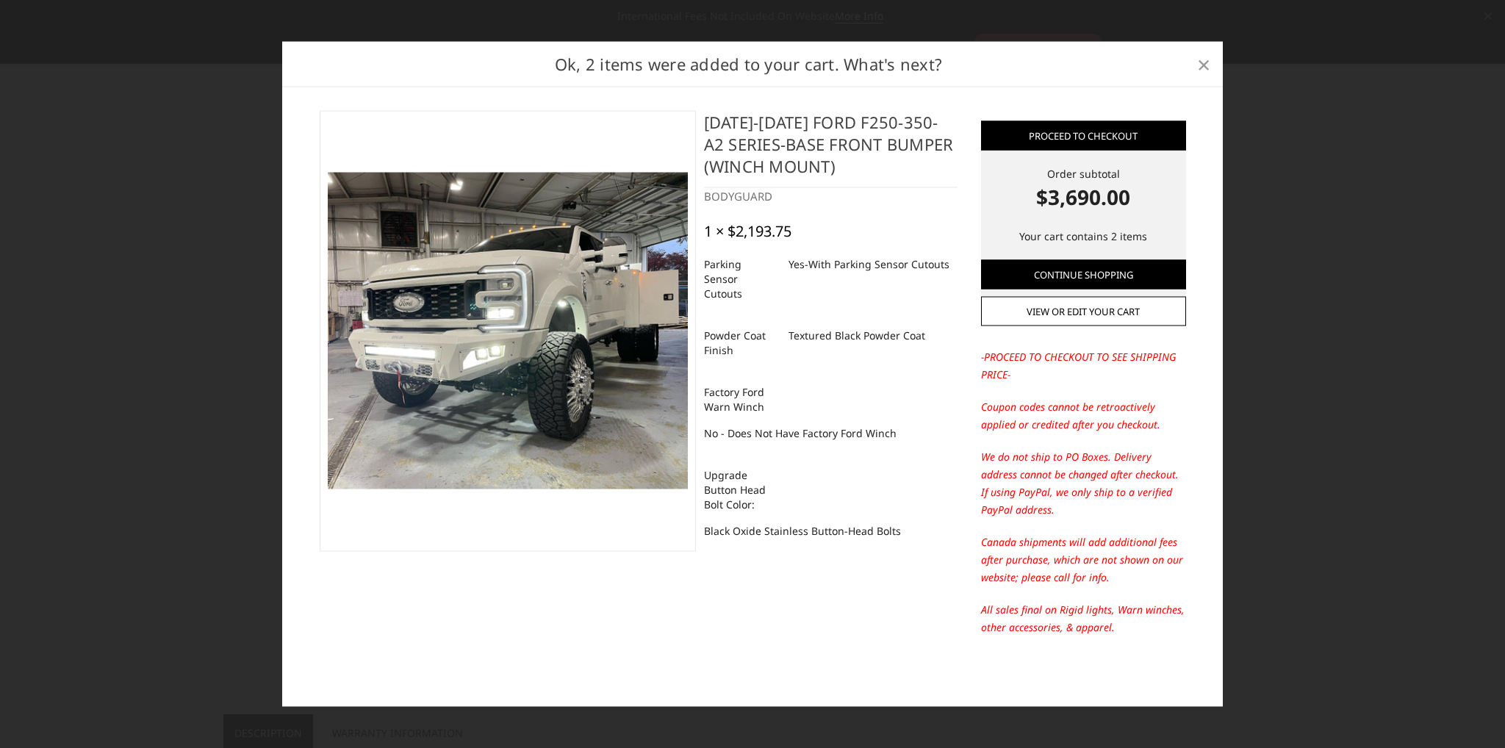
click at [1199, 61] on span "×" at bounding box center [1203, 64] width 13 height 32
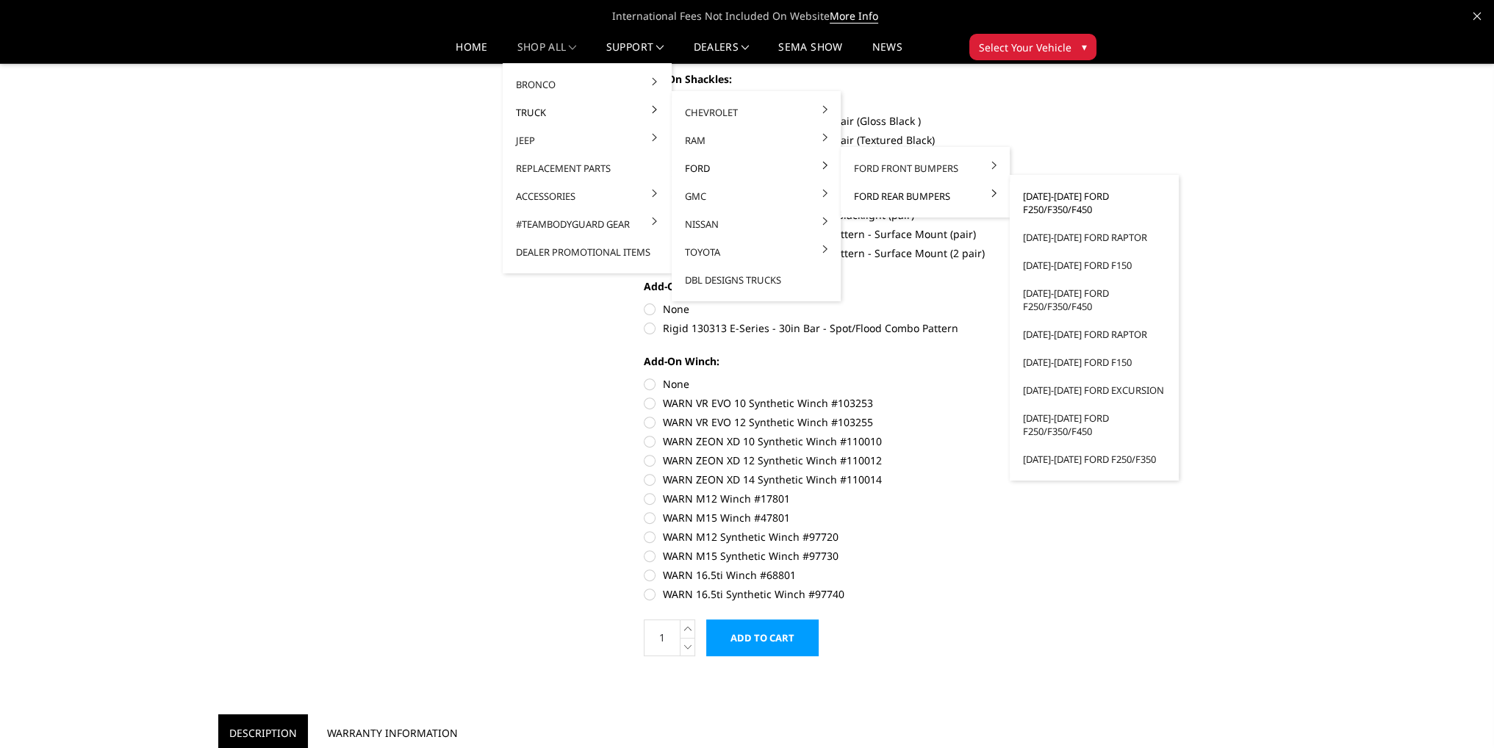
click at [1068, 193] on link "[DATE]-[DATE] Ford F250/F350/F450" at bounding box center [1094, 202] width 157 height 41
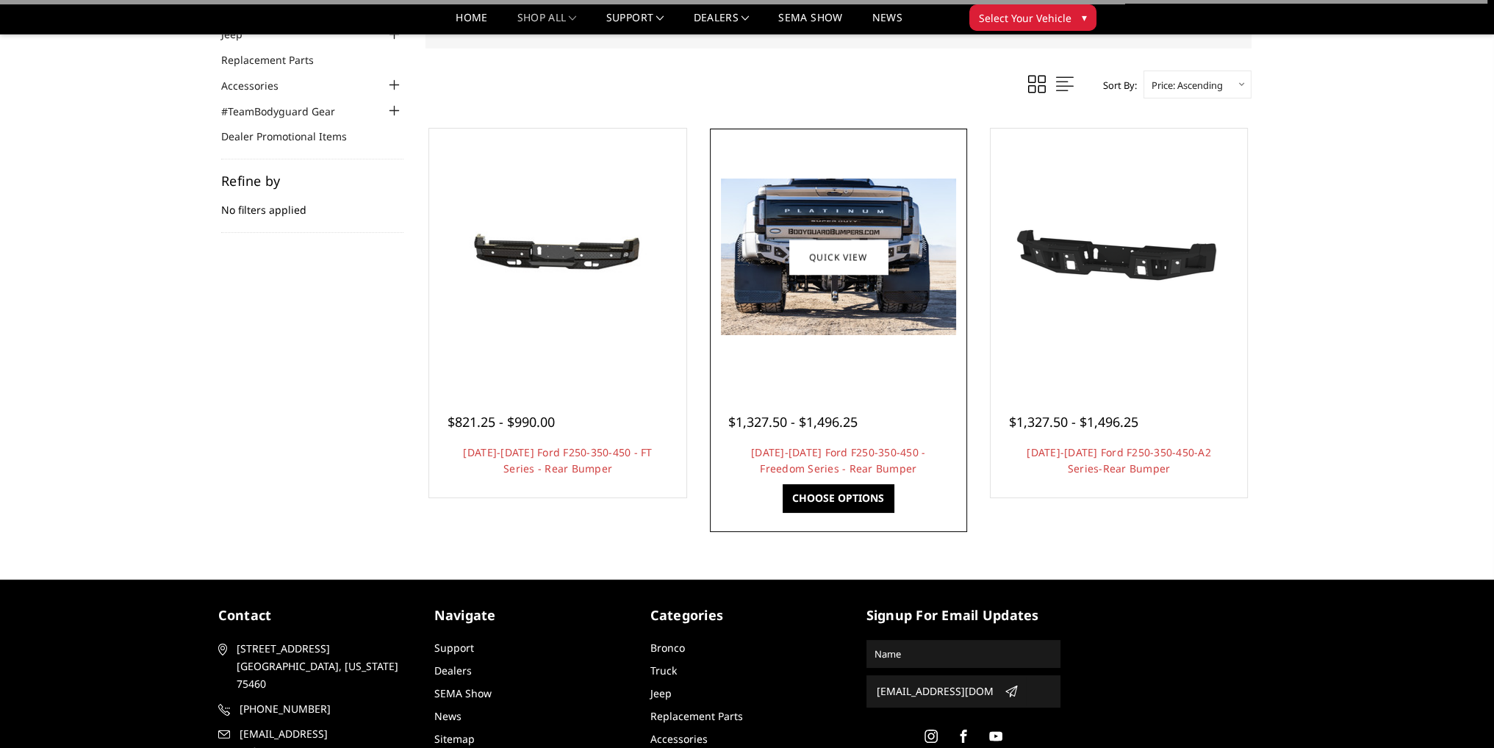
scroll to position [147, 0]
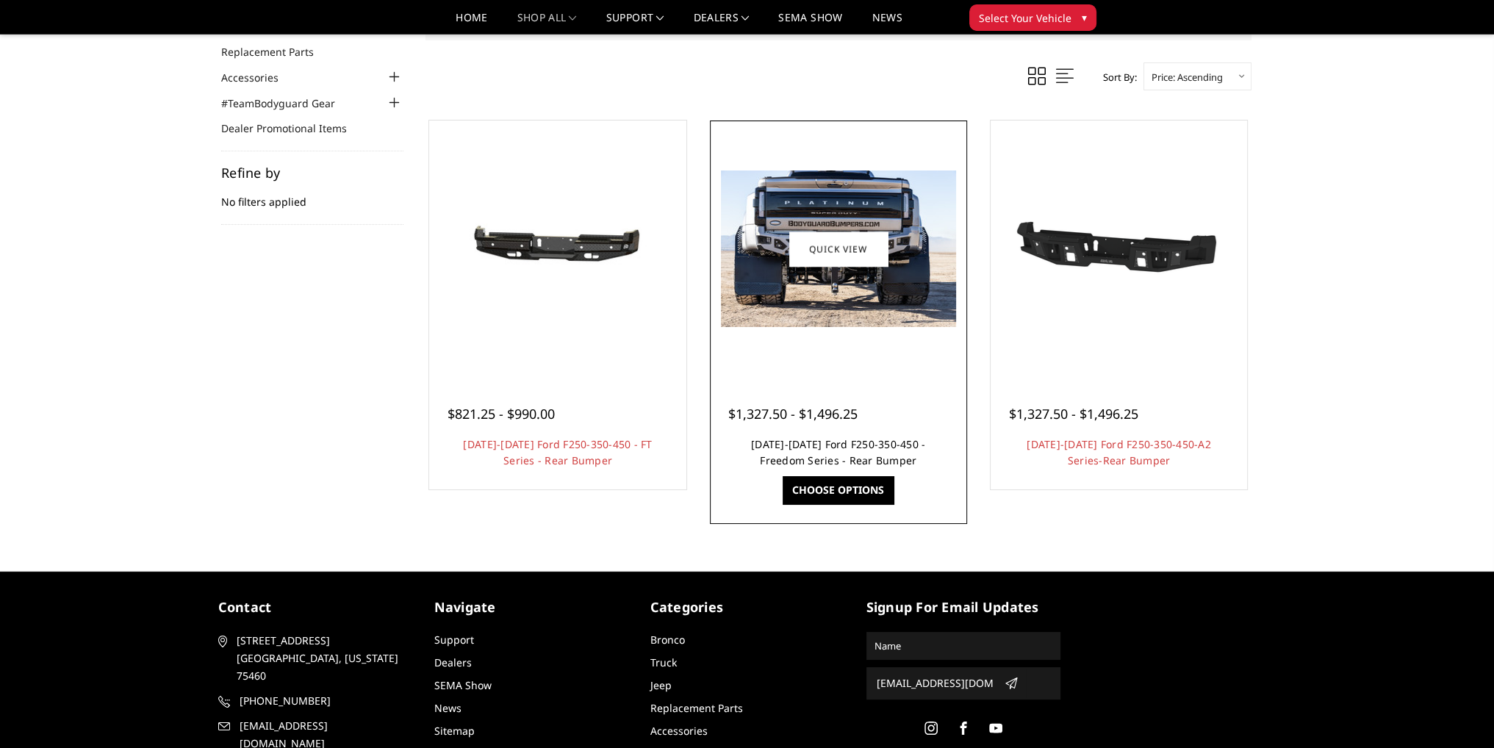
click at [829, 443] on link "[DATE]-[DATE] Ford F250-350-450 - Freedom Series - Rear Bumper" at bounding box center [838, 452] width 174 height 30
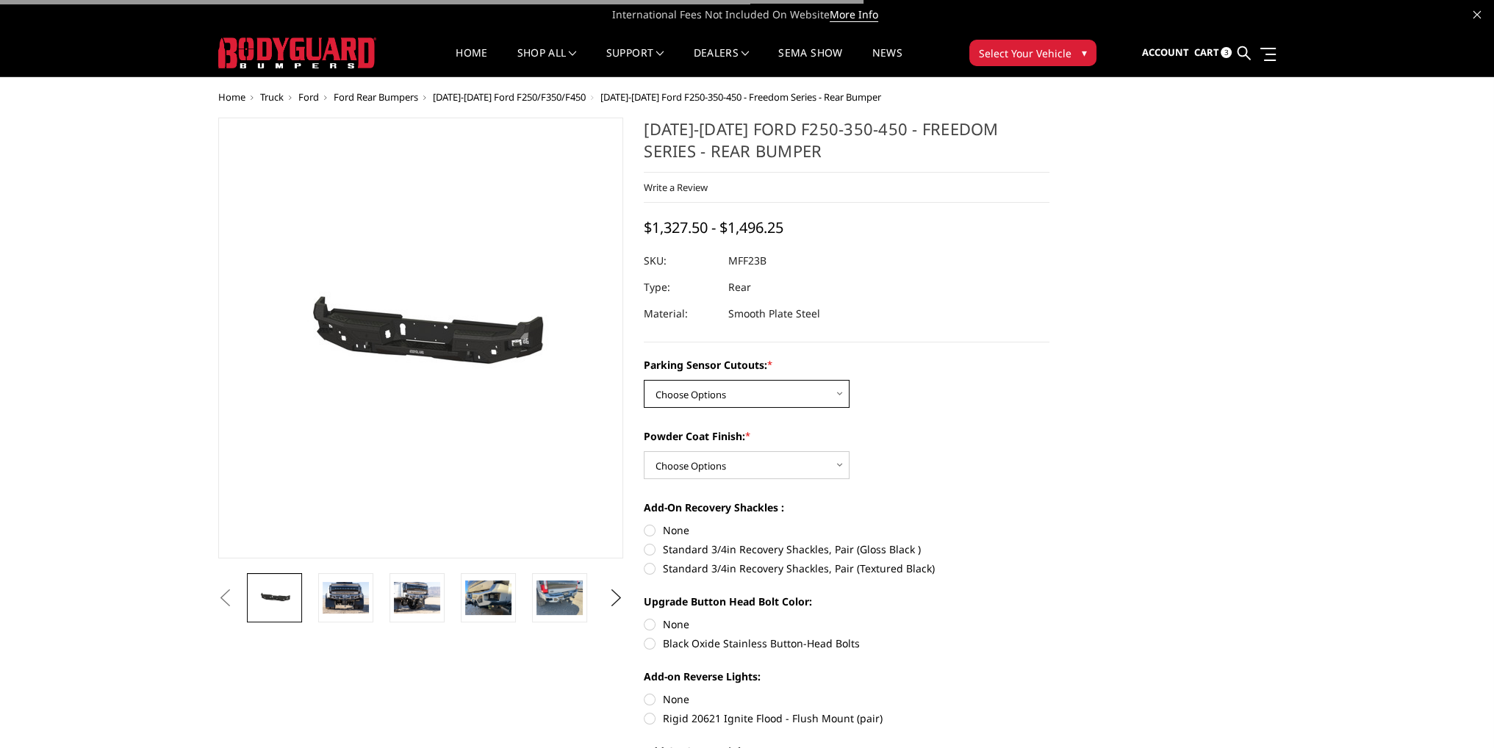
click at [714, 403] on select "Choose Options No - Without Parking Sensor Cutouts Yes - With Parking Sensor Cu…" at bounding box center [747, 394] width 206 height 28
select select "2559"
click at [644, 380] on select "Choose Options No - Without Parking Sensor Cutouts Yes - With Parking Sensor Cu…" at bounding box center [747, 394] width 206 height 28
click at [712, 465] on select "Choose Options Bare Metal Textured Black Powder Coat" at bounding box center [747, 465] width 206 height 28
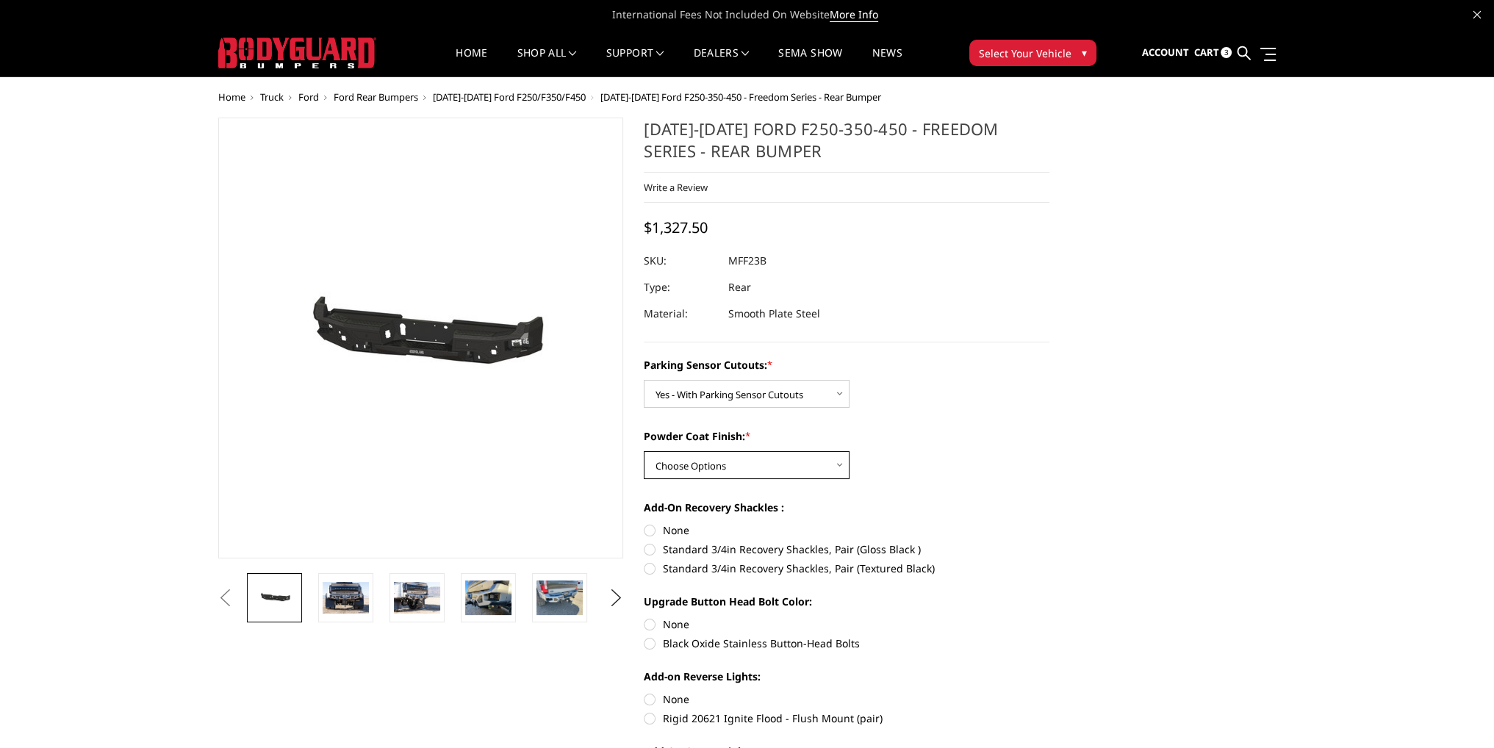
select select "2561"
click at [644, 451] on select "Choose Options Bare Metal Textured Black Powder Coat" at bounding box center [747, 465] width 206 height 28
click at [648, 529] on label "None" at bounding box center [847, 529] width 406 height 15
click at [644, 523] on input "None" at bounding box center [644, 522] width 1 height 1
radio input "true"
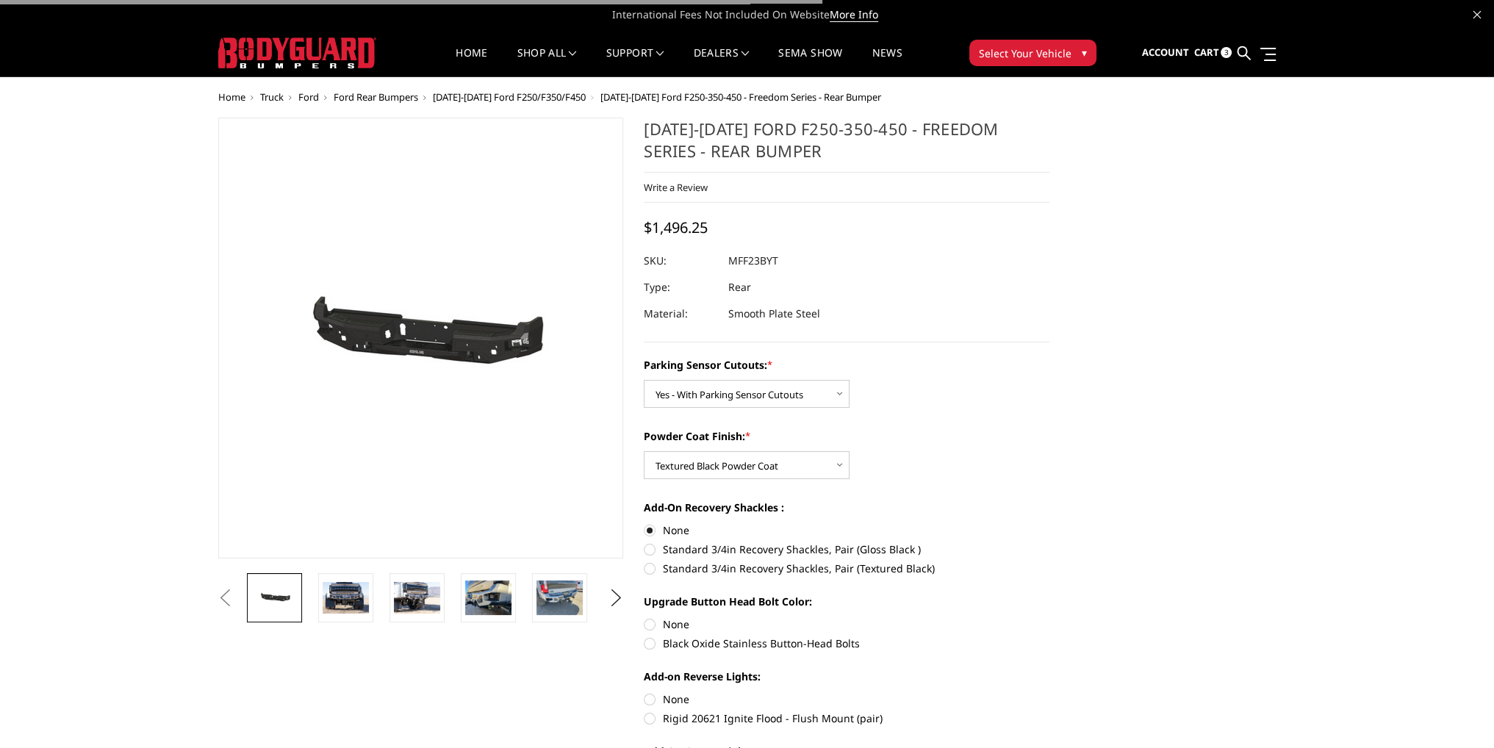
drag, startPoint x: 644, startPoint y: 644, endPoint x: 653, endPoint y: 632, distance: 15.3
click at [644, 644] on label "Black Oxide Stainless Button-Head Bolts" at bounding box center [847, 643] width 406 height 15
click at [1049, 617] on input "Black Oxide Stainless Button-Head Bolts" at bounding box center [1049, 617] width 1 height 1
radio input "true"
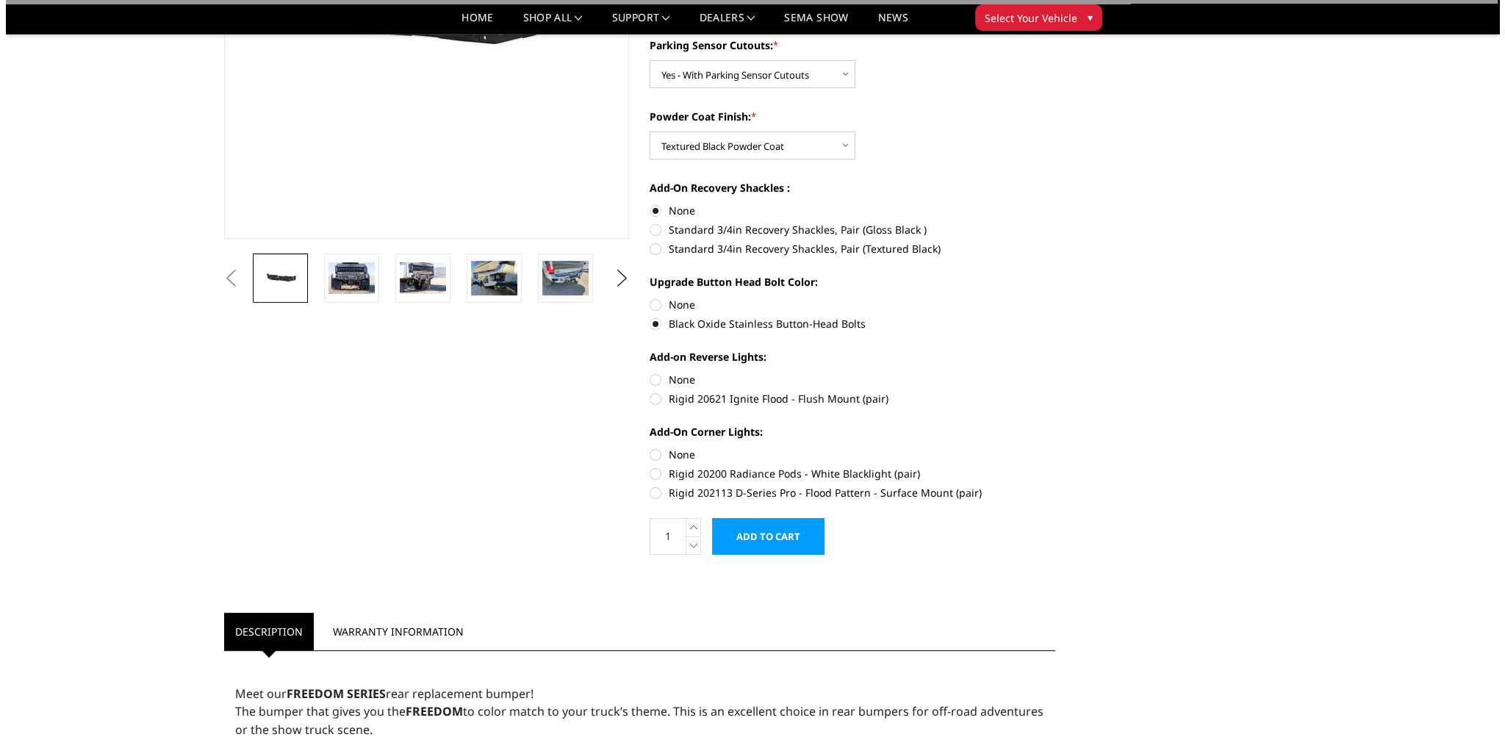
scroll to position [294, 0]
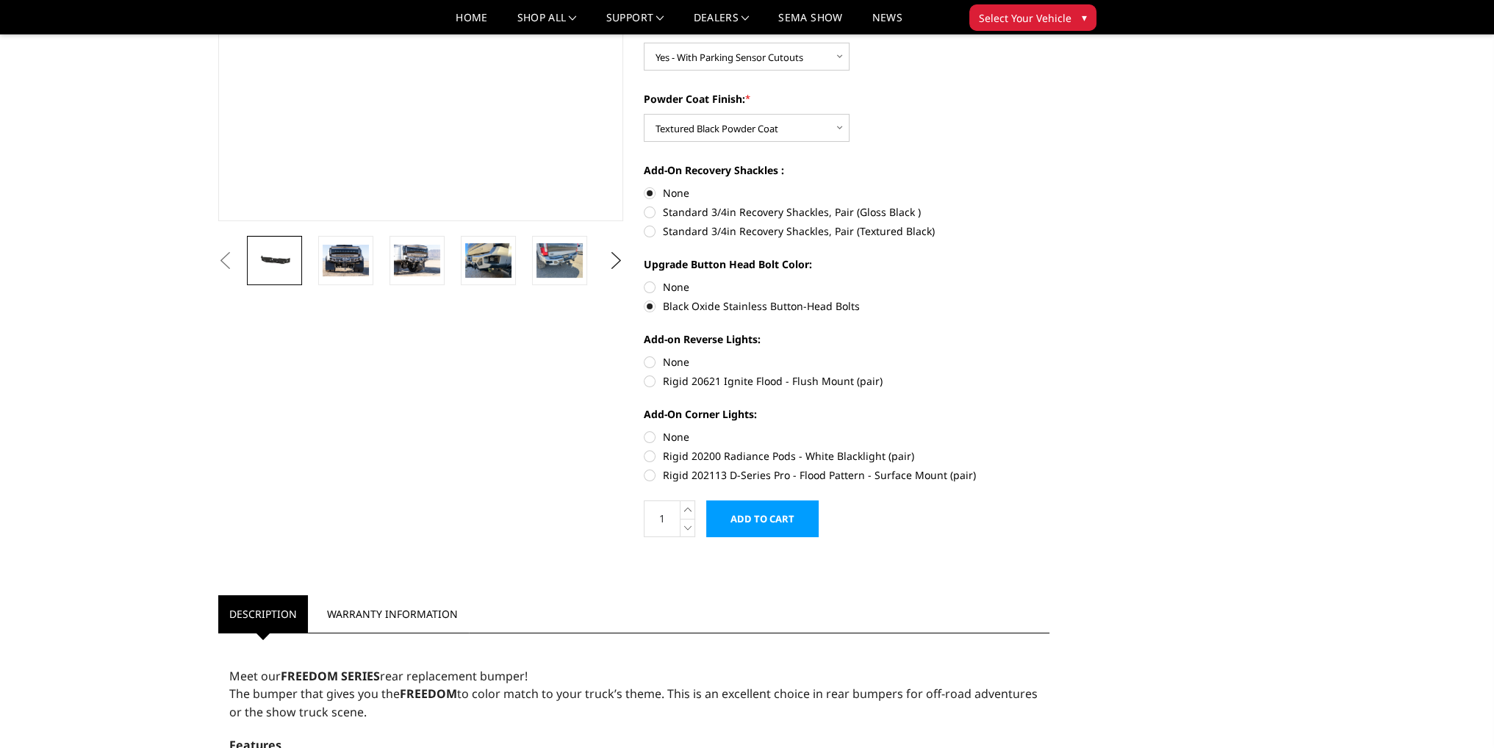
click at [775, 522] on input "Add to Cart" at bounding box center [762, 518] width 112 height 37
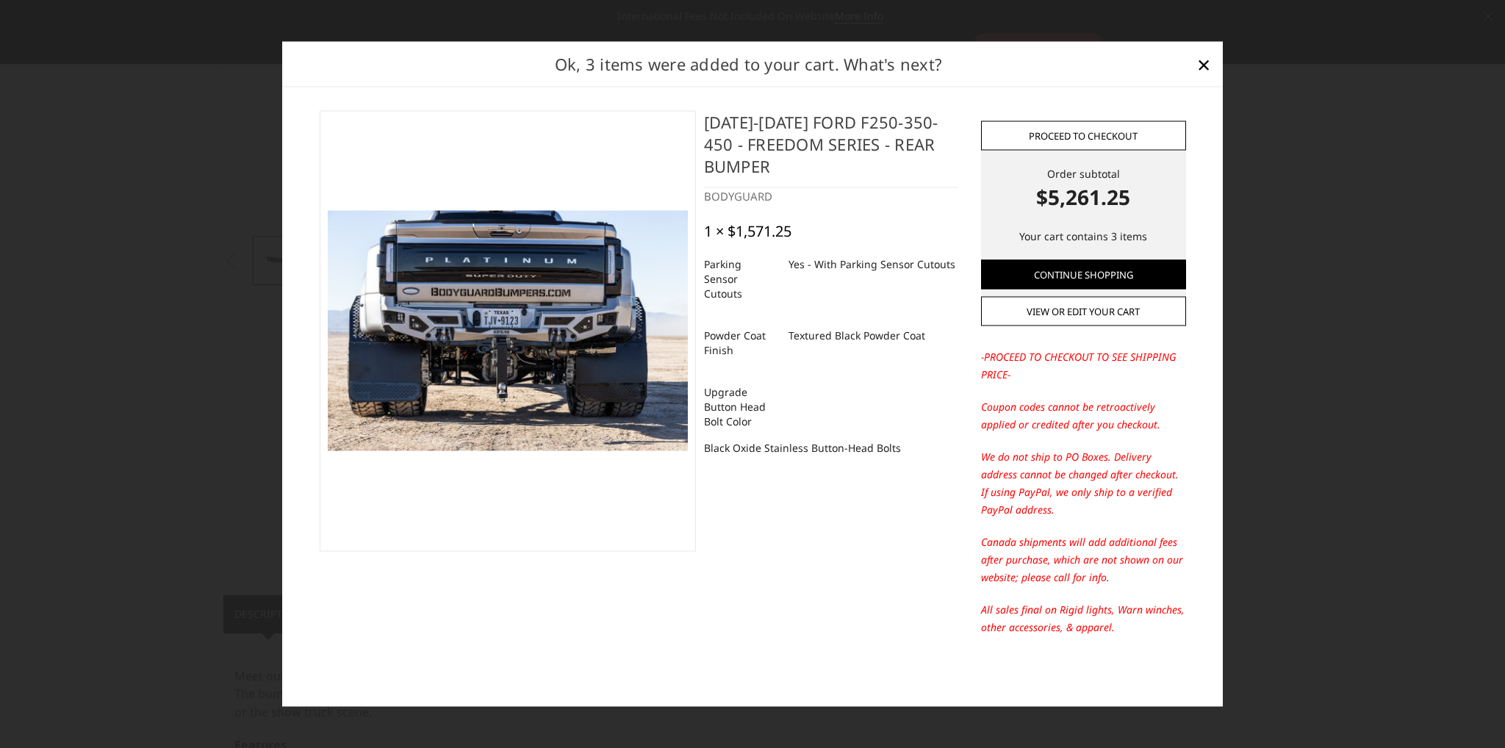
click at [1072, 128] on link "Proceed to checkout" at bounding box center [1083, 135] width 205 height 29
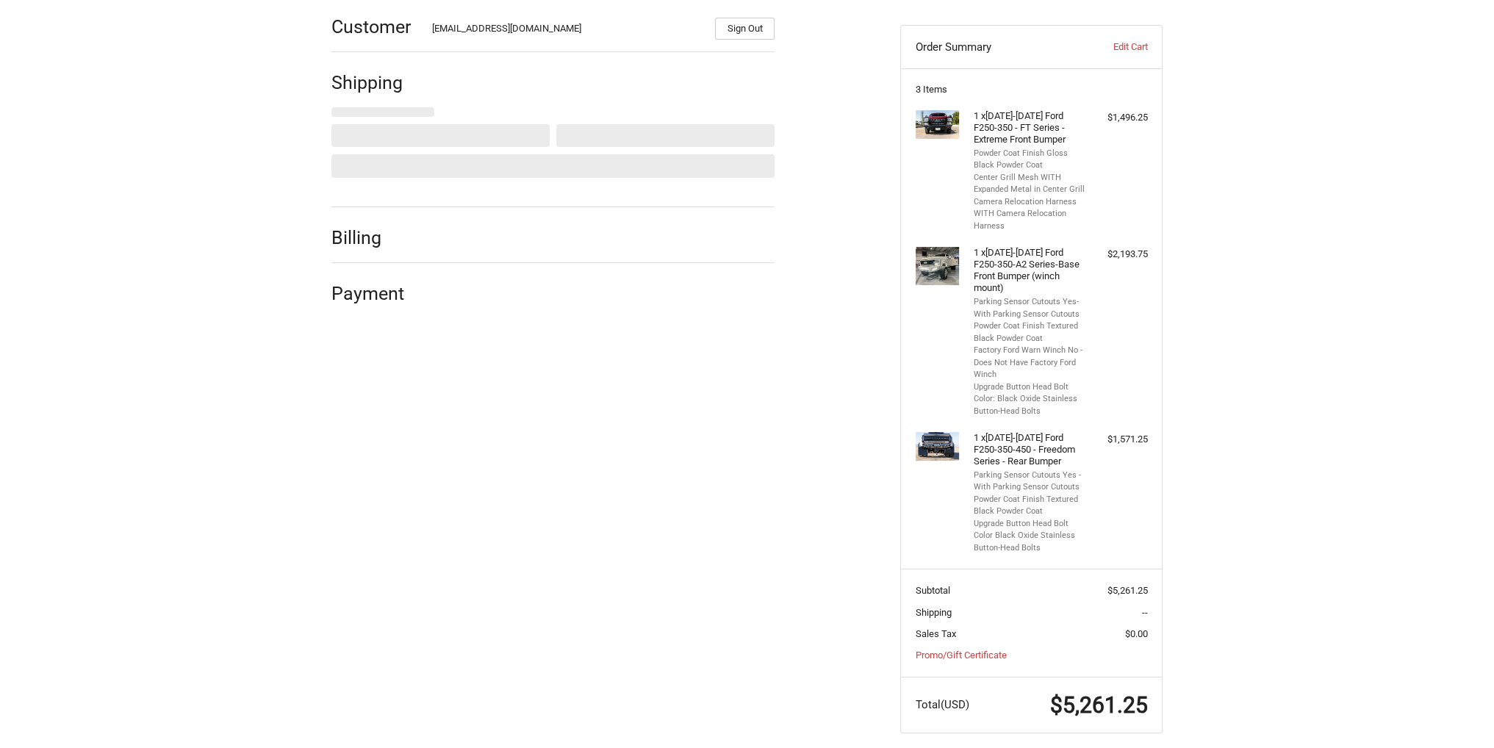
scroll to position [226, 0]
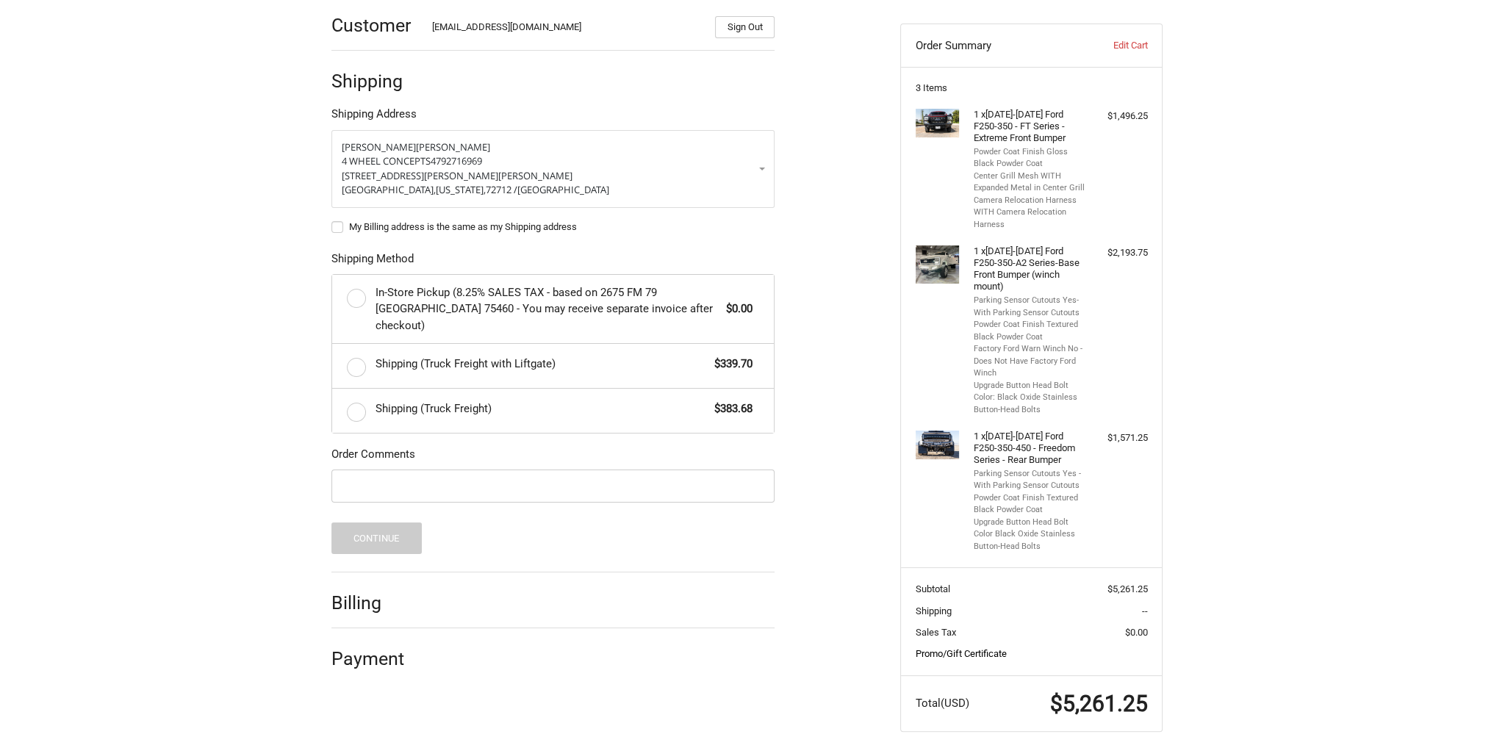
click at [985, 648] on link "Promo/Gift Certificate" at bounding box center [961, 653] width 91 height 11
click at [958, 669] on input "Gift Certificate or Coupon Code" at bounding box center [993, 684] width 154 height 33
type input "4wcdisplay"
click at [1096, 680] on button "Apply" at bounding box center [1112, 684] width 72 height 33
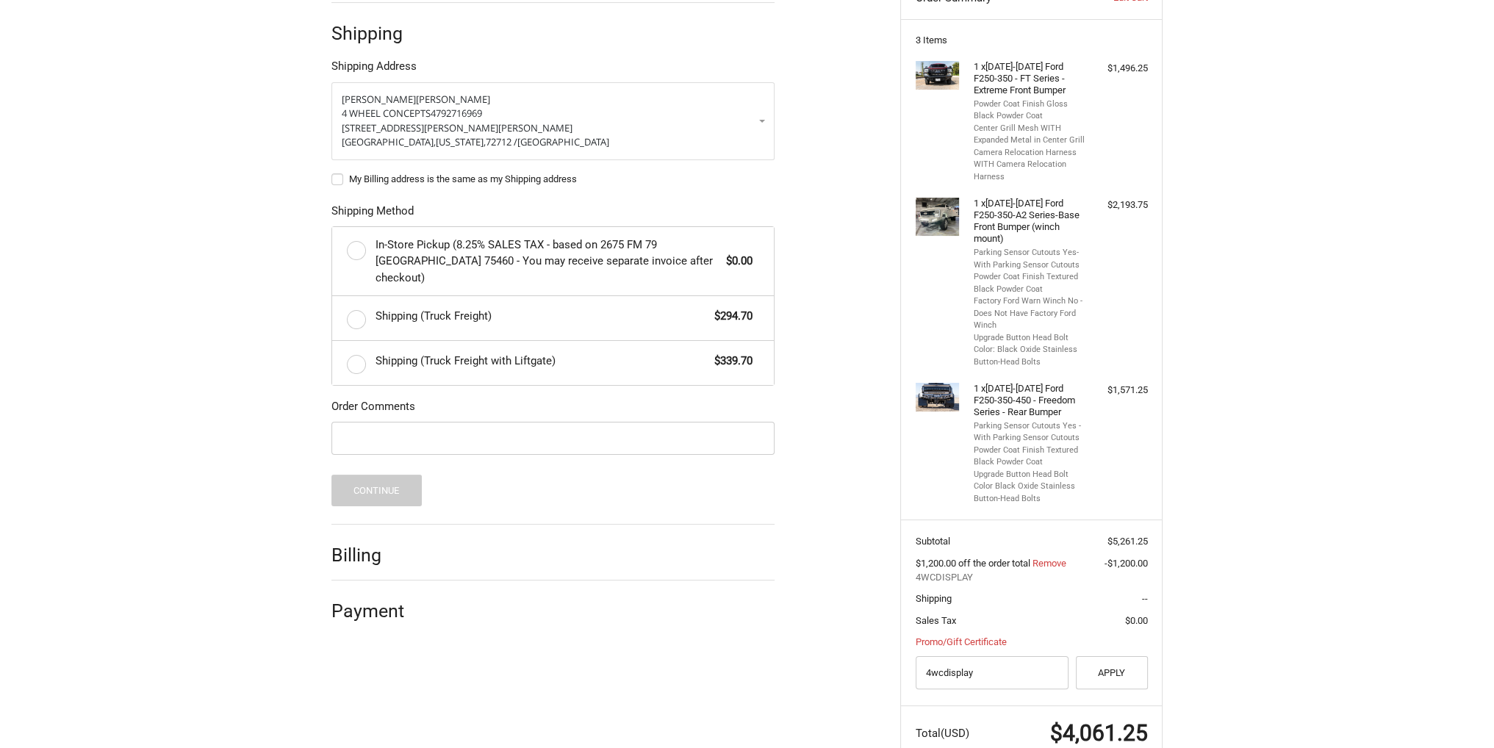
scroll to position [299, 0]
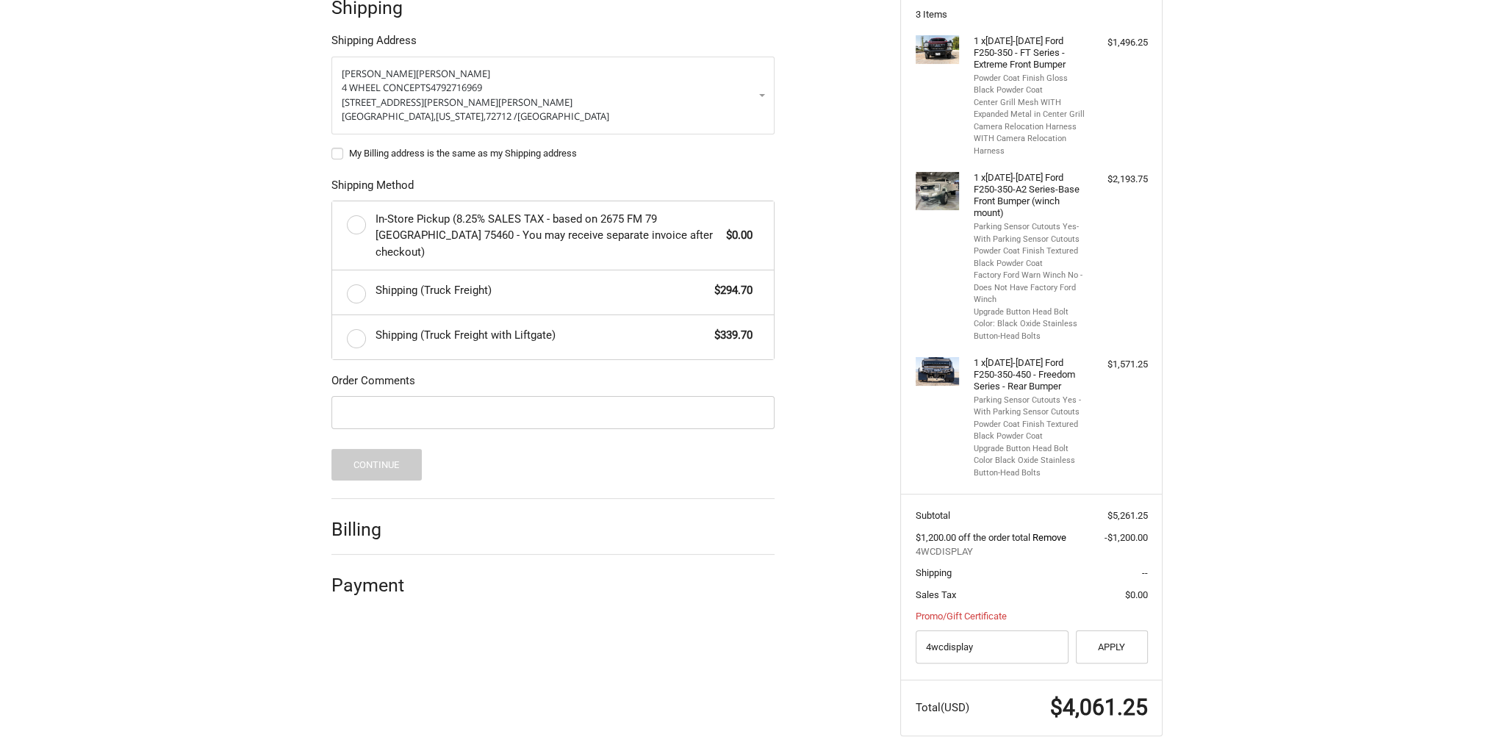
click at [1053, 532] on link "Remove" at bounding box center [1049, 537] width 34 height 11
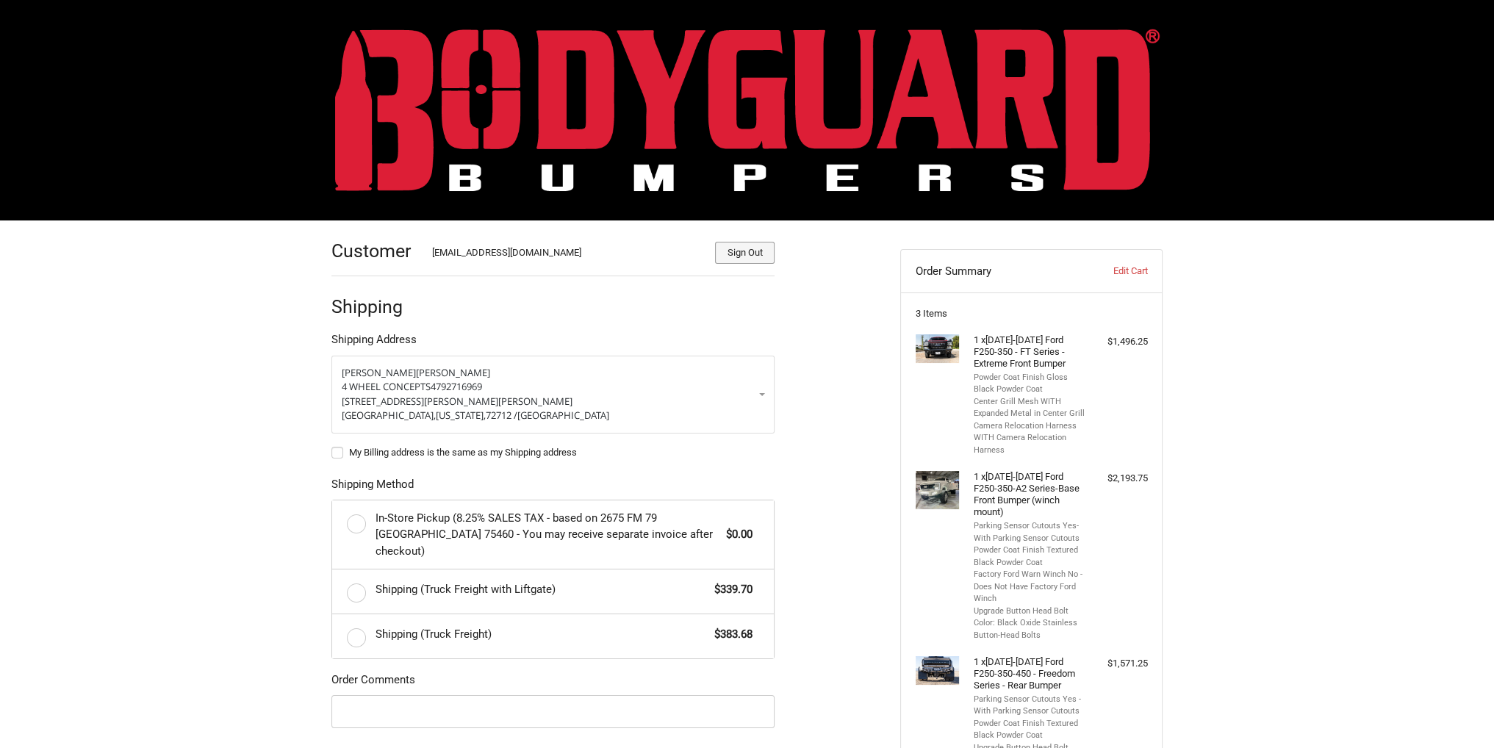
scroll to position [0, 0]
click at [654, 98] on img at bounding box center [747, 110] width 825 height 162
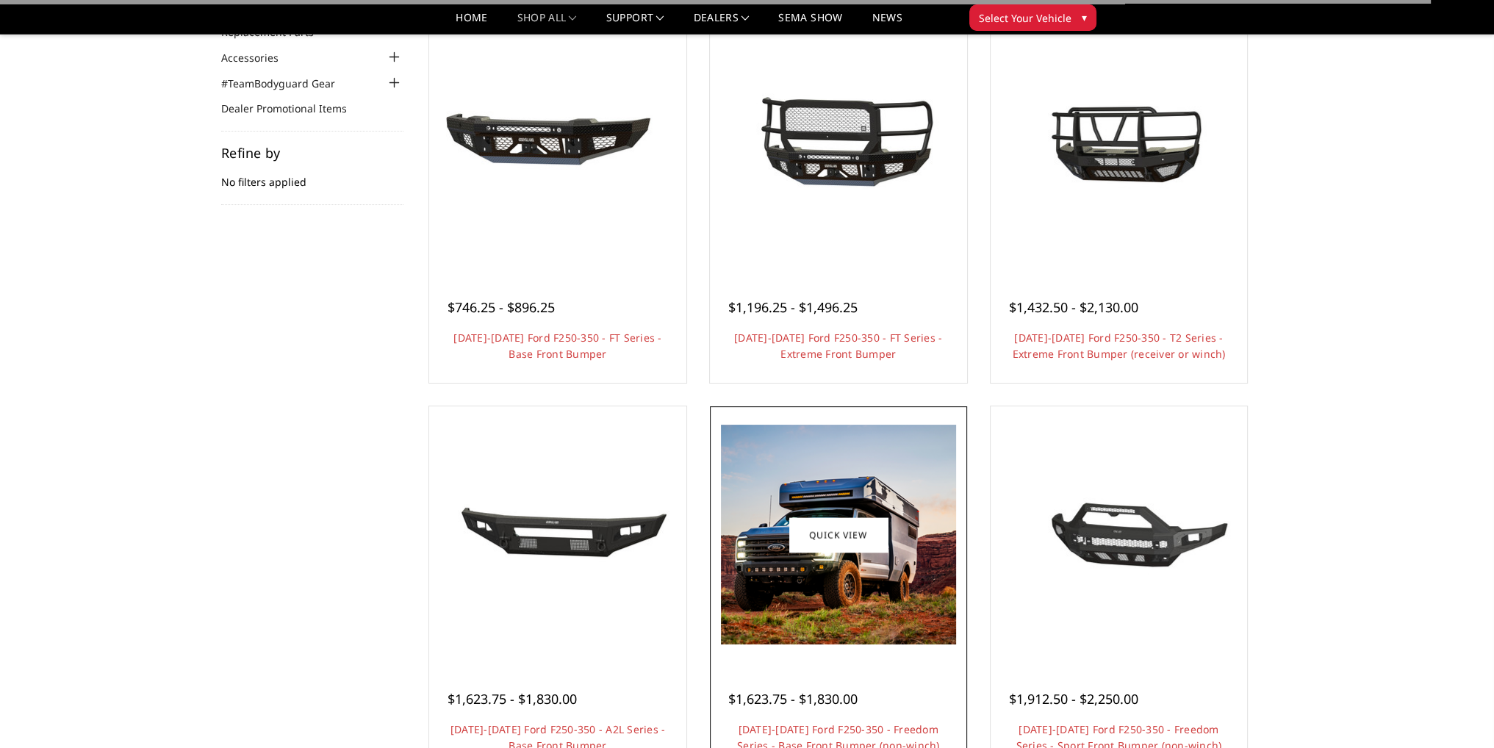
scroll to position [441, 0]
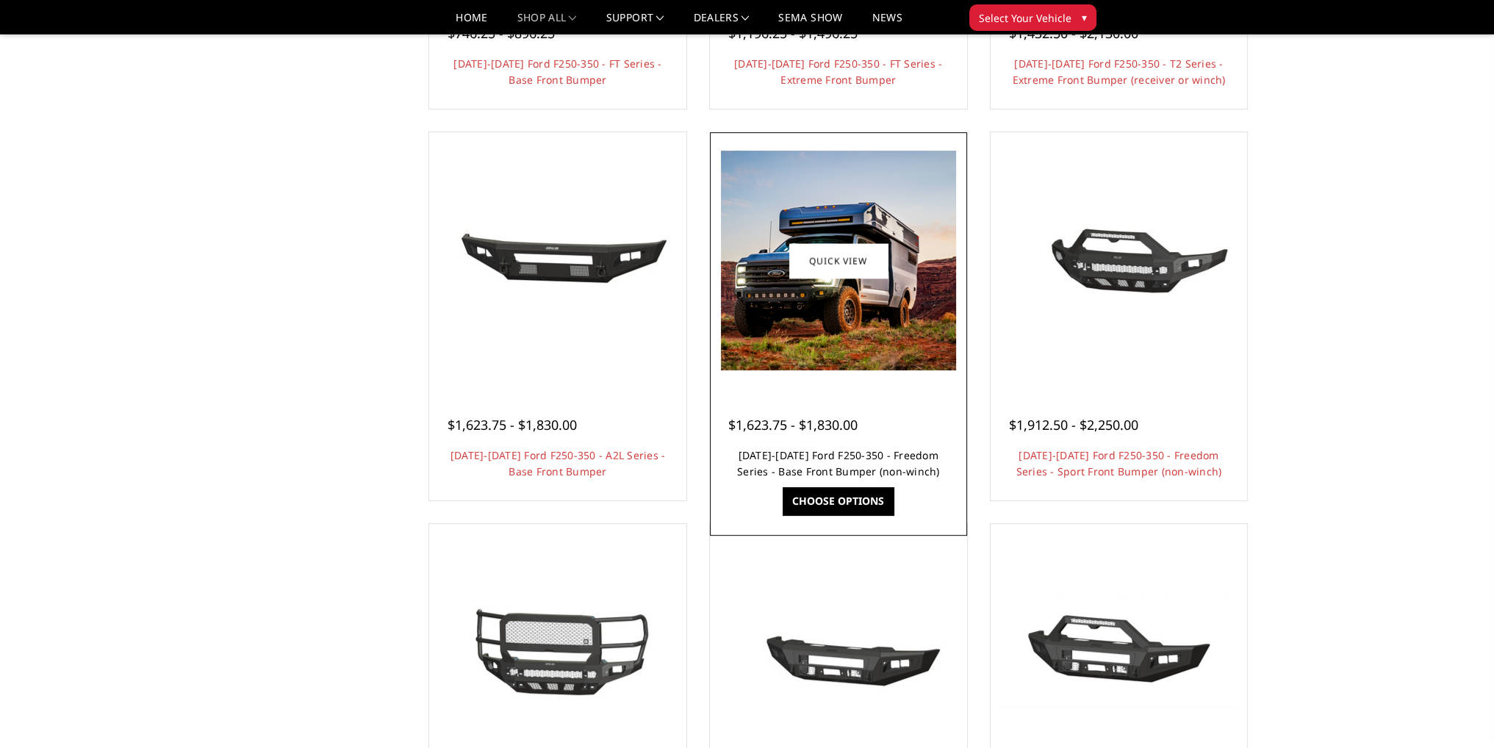
click at [867, 459] on link "[DATE]-[DATE] Ford F250-350 - Freedom Series - Base Front Bumper (non-winch)" at bounding box center [838, 463] width 203 height 30
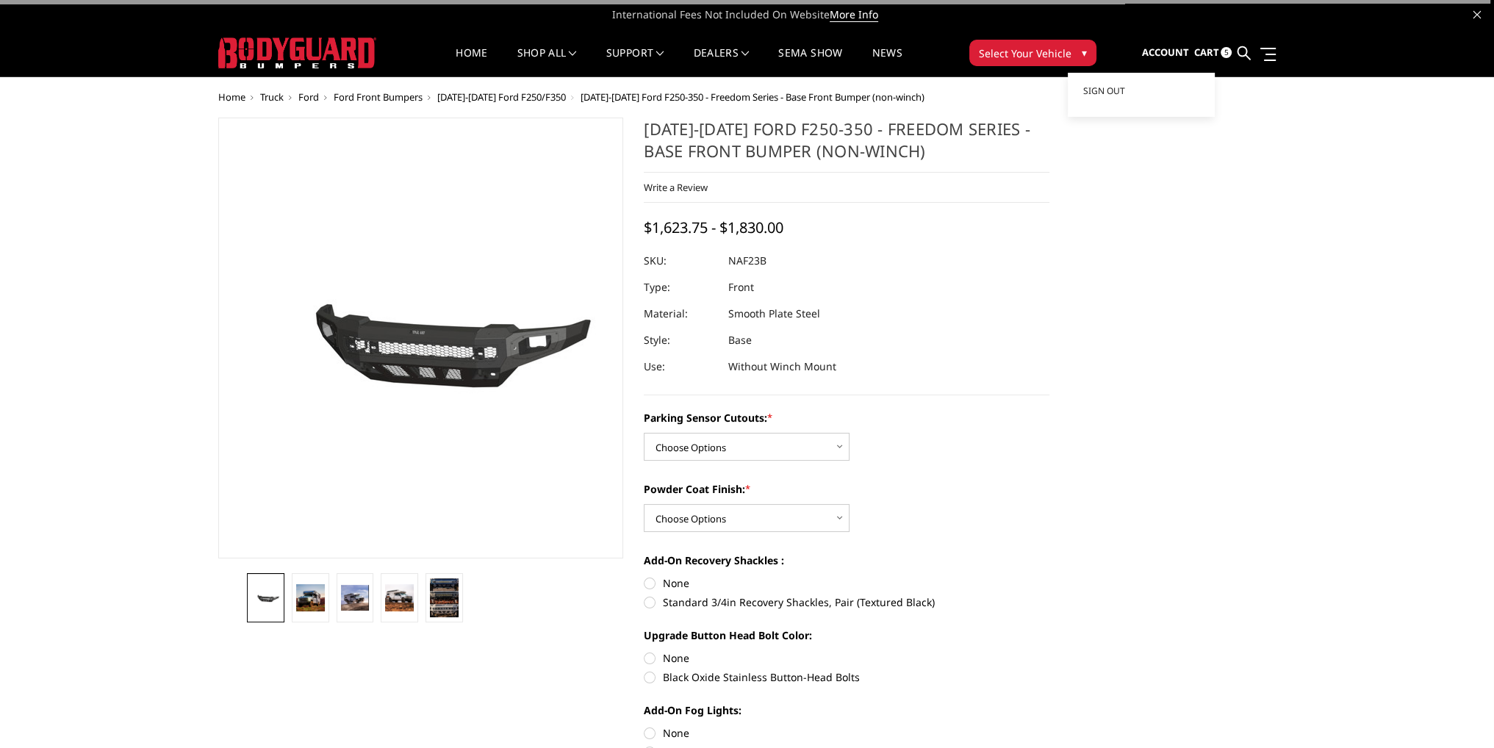
click at [1154, 60] on link "Account" at bounding box center [1164, 53] width 47 height 40
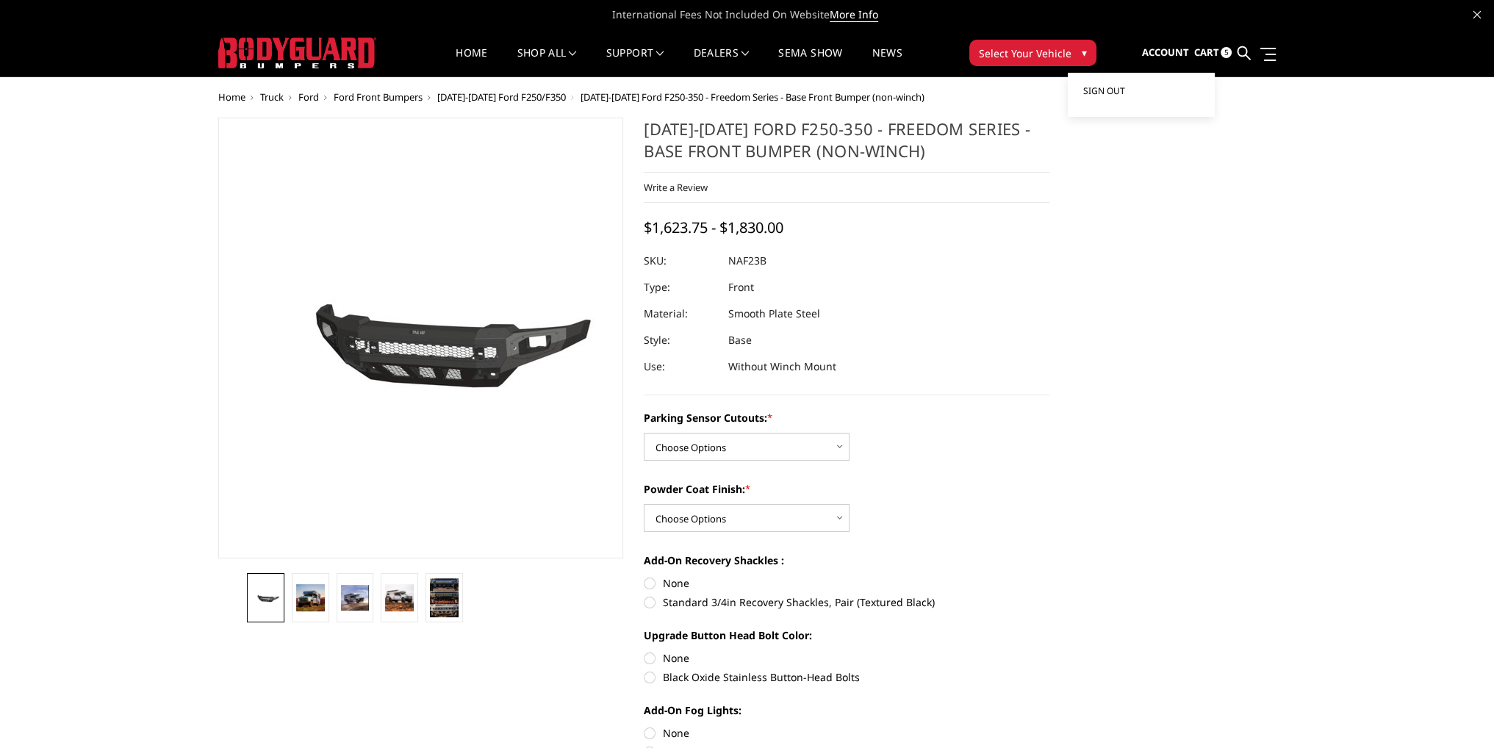
click at [1117, 96] on span "Sign out" at bounding box center [1103, 91] width 42 height 12
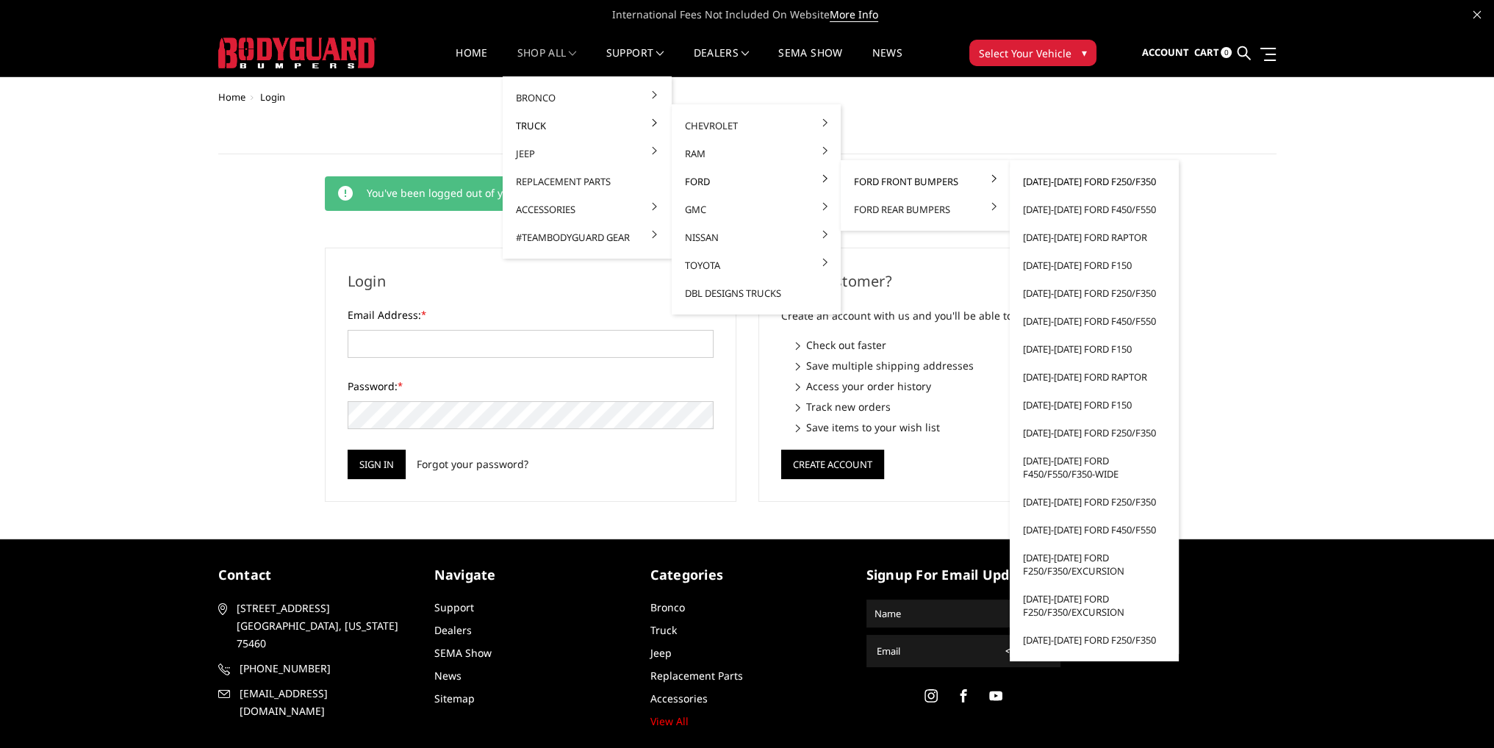
click at [1064, 174] on link "[DATE]-[DATE] Ford F250/F350" at bounding box center [1094, 182] width 157 height 28
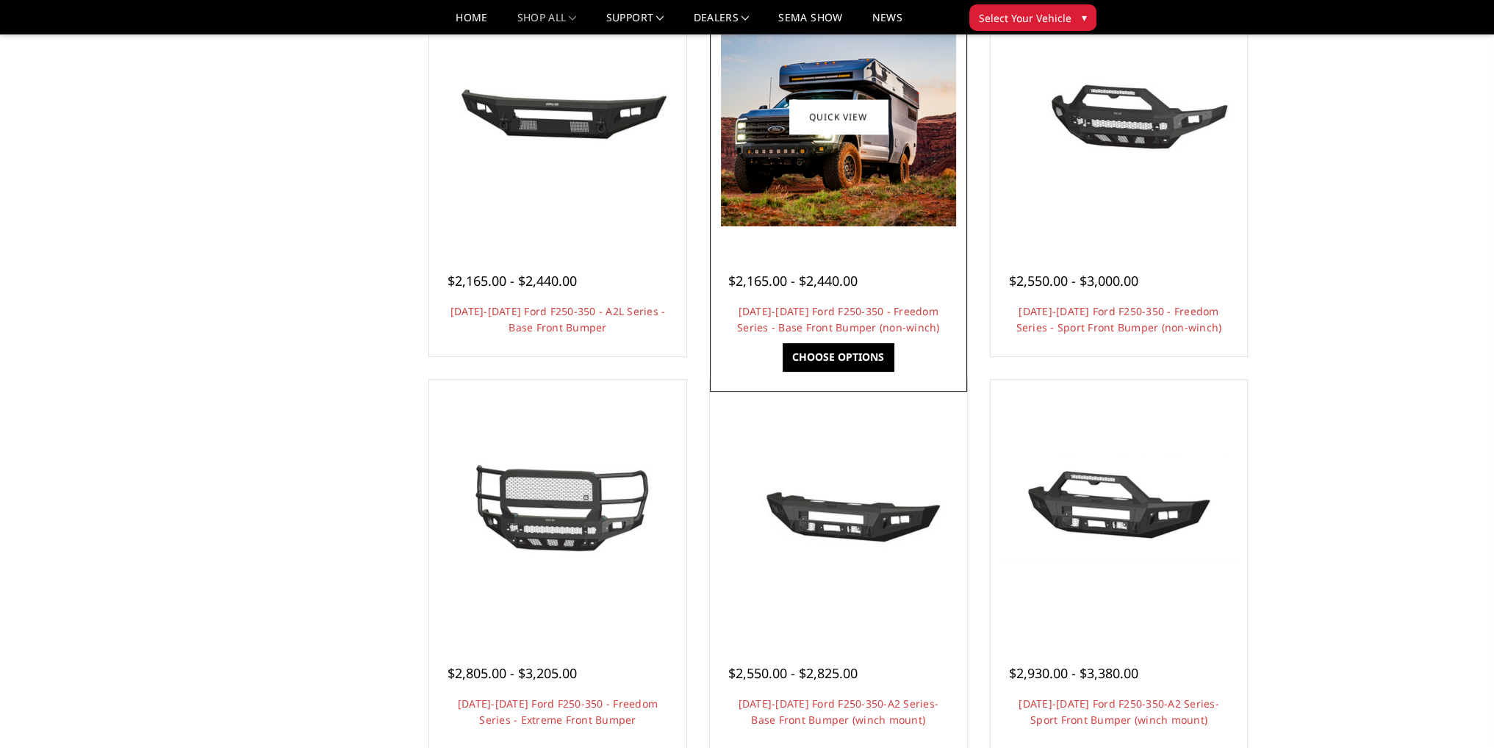
scroll to position [588, 0]
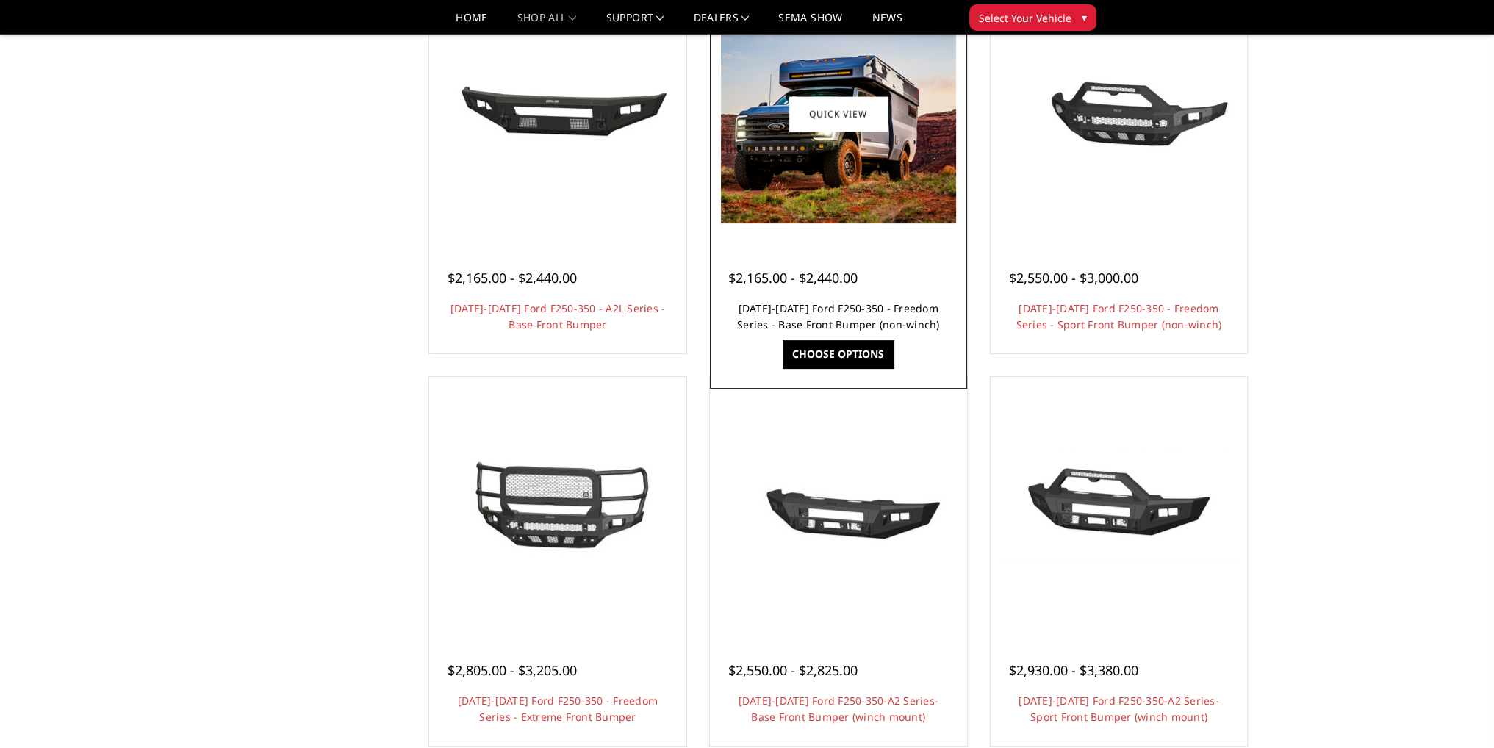
click at [851, 306] on link "[DATE]-[DATE] Ford F250-350 - Freedom Series - Base Front Bumper (non-winch)" at bounding box center [838, 316] width 203 height 30
